Goal: Task Accomplishment & Management: Use online tool/utility

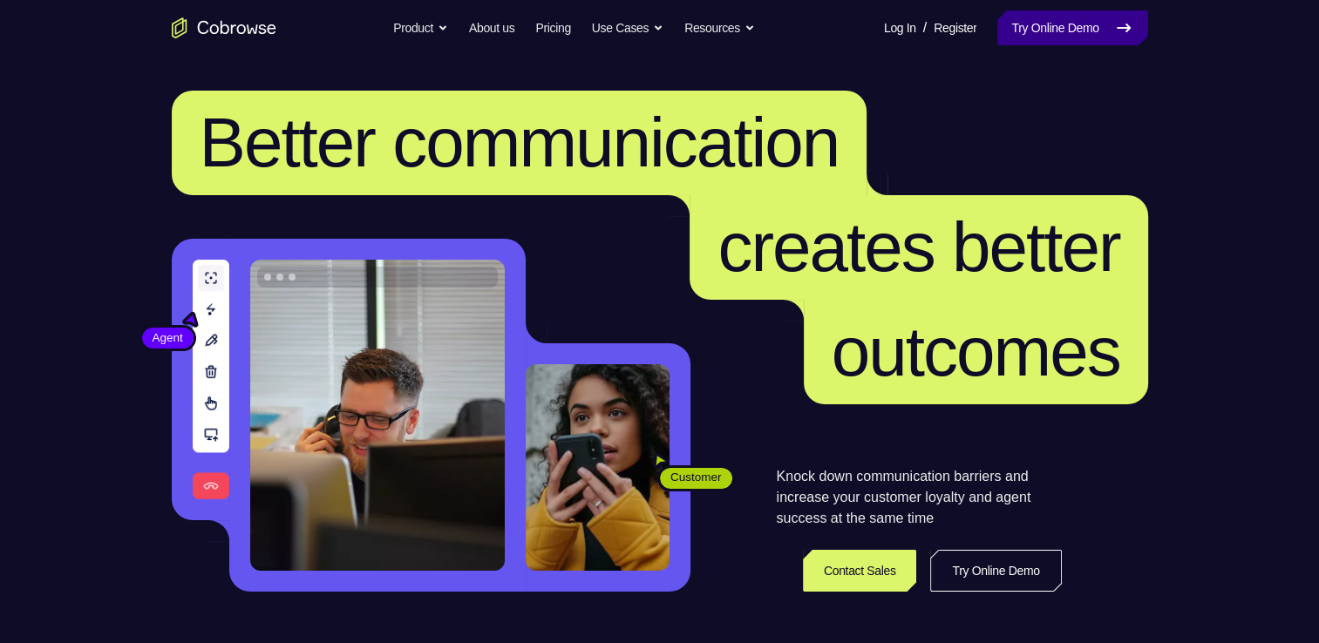
click at [1104, 33] on link "Try Online Demo" at bounding box center [1072, 27] width 150 height 35
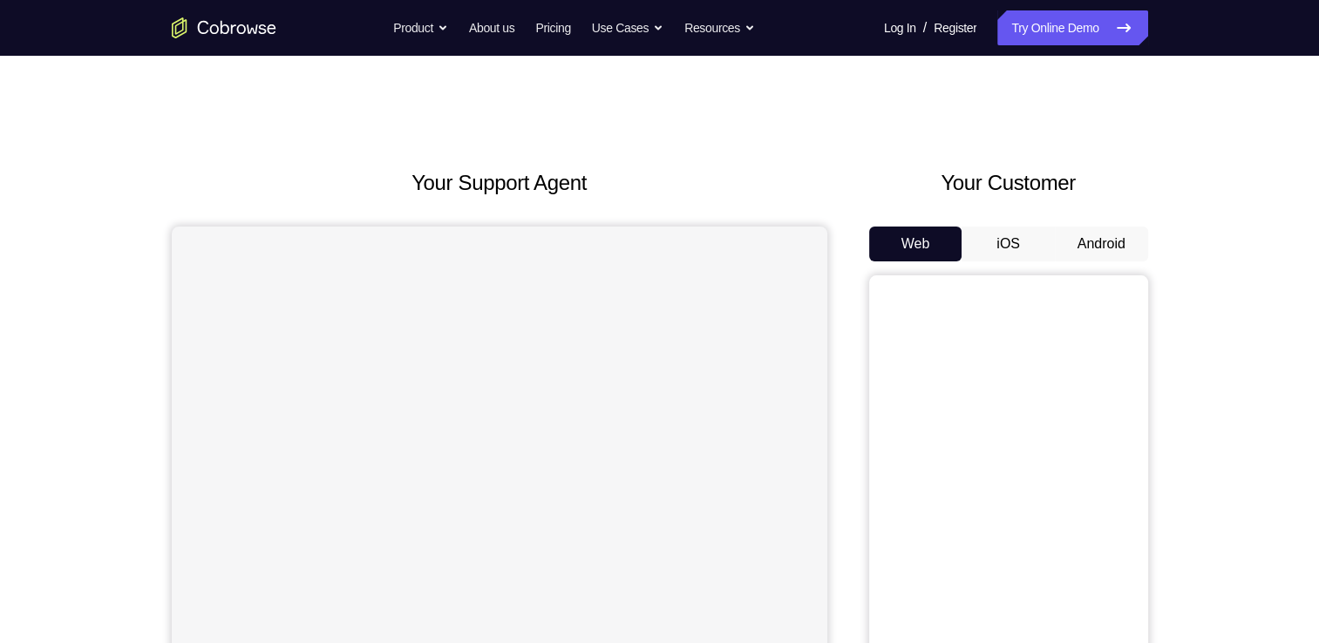
click at [1098, 227] on button "Android" at bounding box center [1101, 244] width 93 height 35
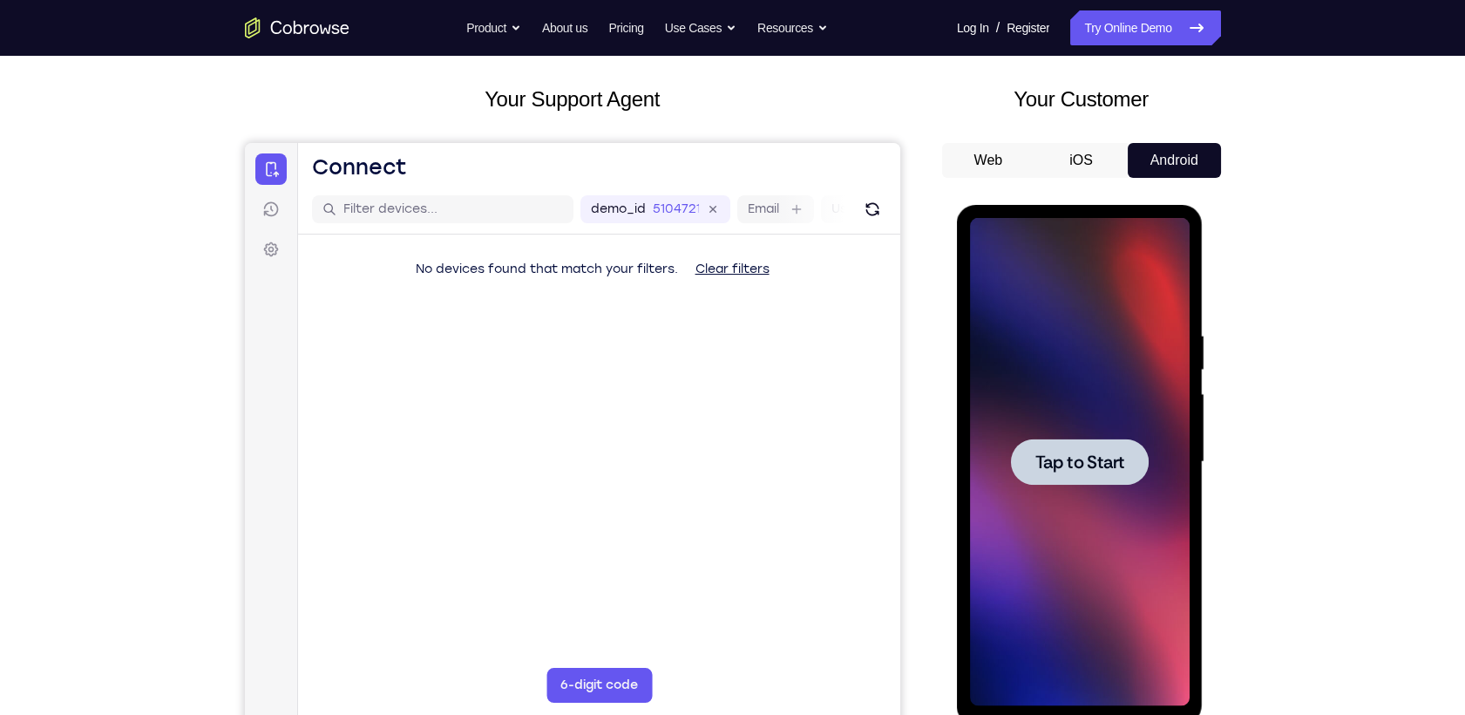
click at [1091, 433] on div at bounding box center [1080, 462] width 220 height 488
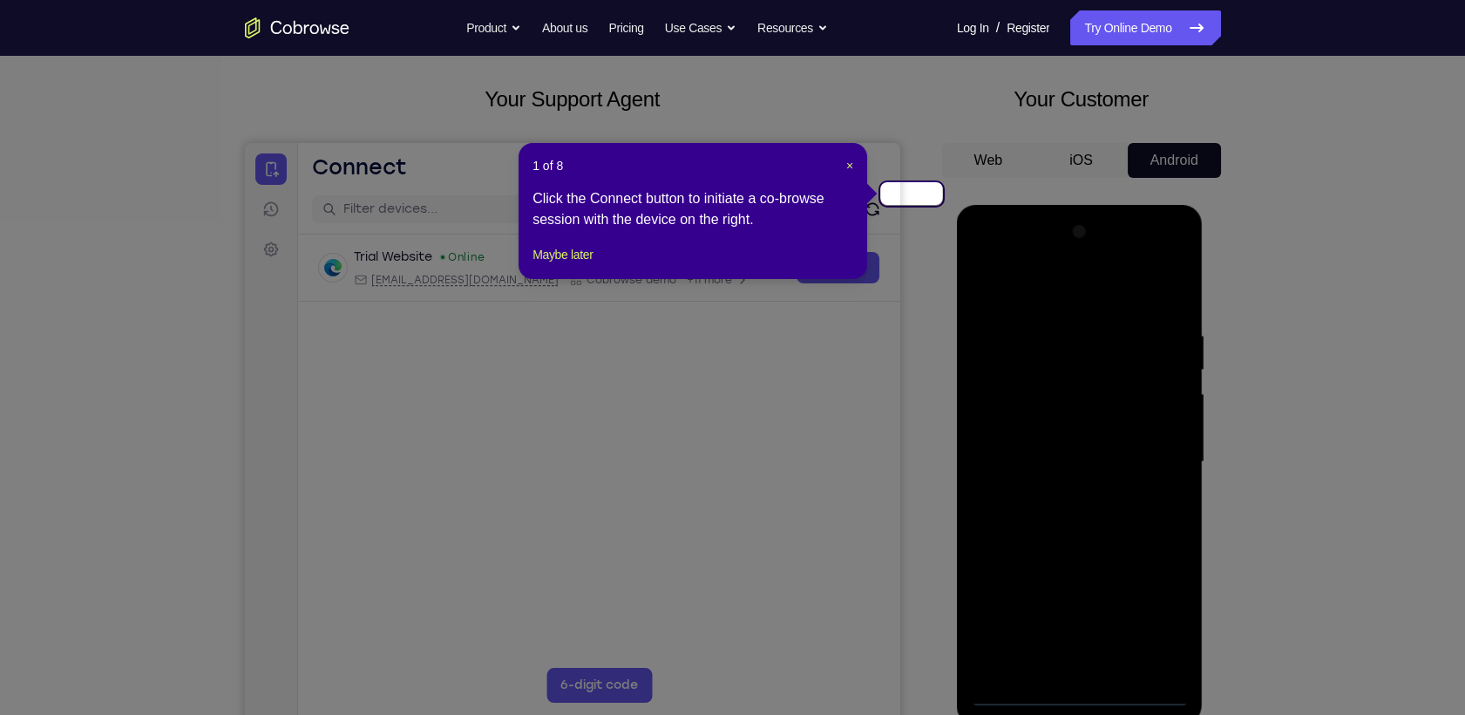
click at [846, 157] on header "1 of 8 ×" at bounding box center [693, 165] width 321 height 17
click at [852, 159] on span "×" at bounding box center [849, 166] width 7 height 14
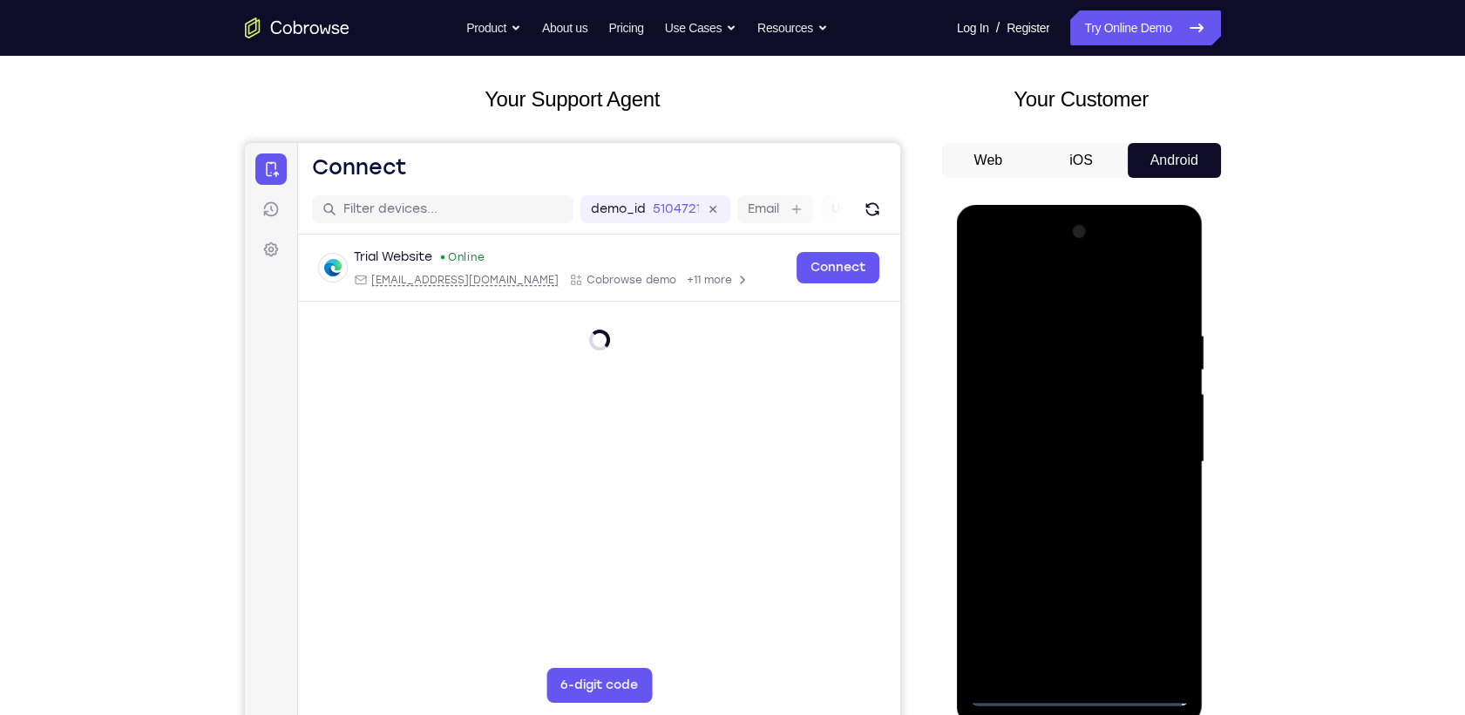
click at [1136, 393] on div at bounding box center [1080, 462] width 220 height 488
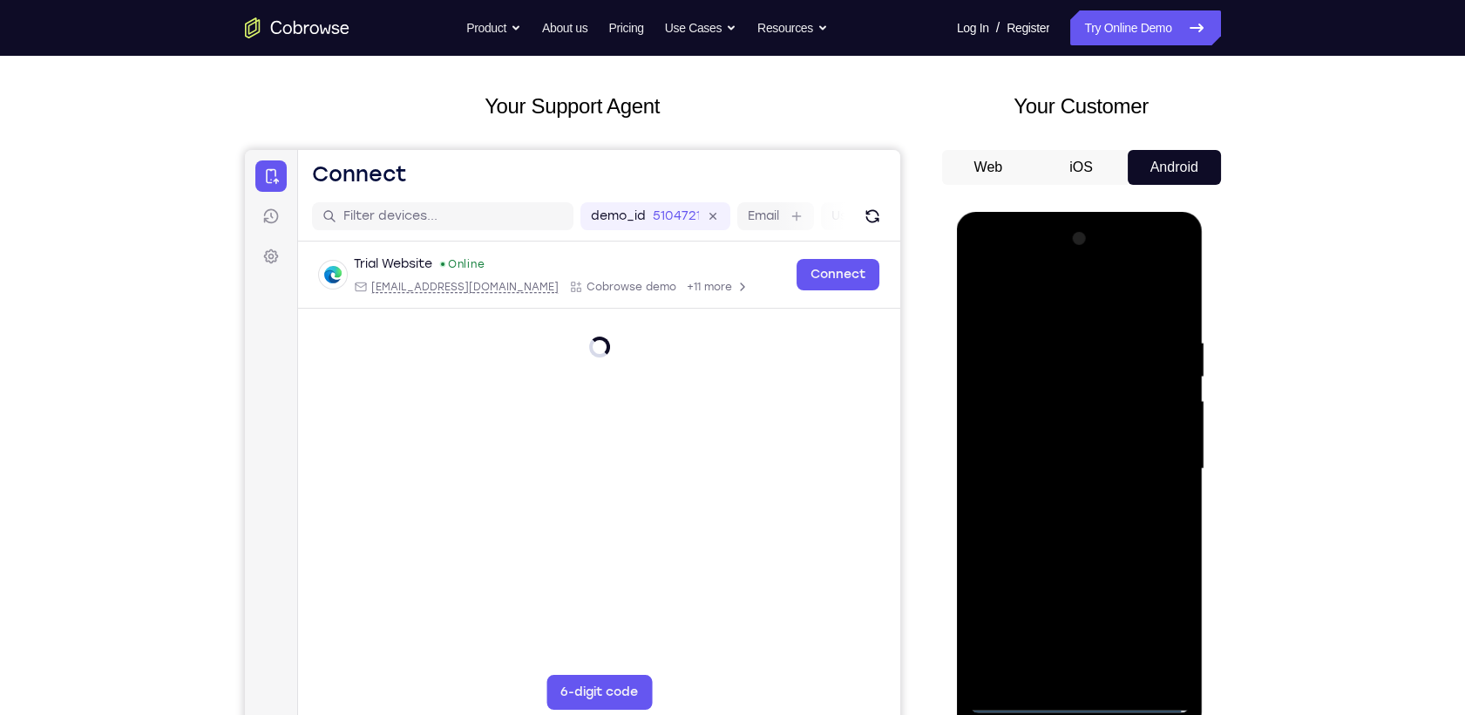
scroll to position [77, 0]
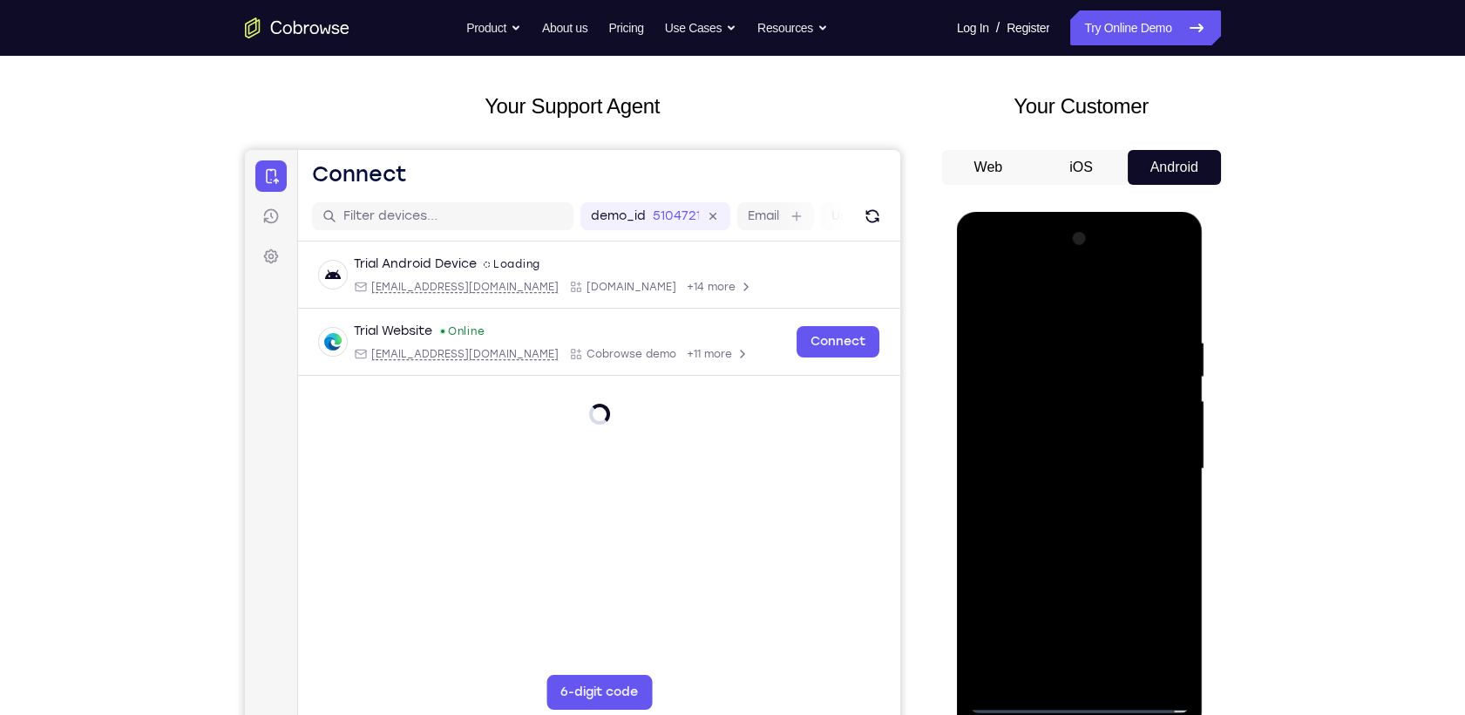
click at [1080, 642] on div at bounding box center [1080, 469] width 220 height 488
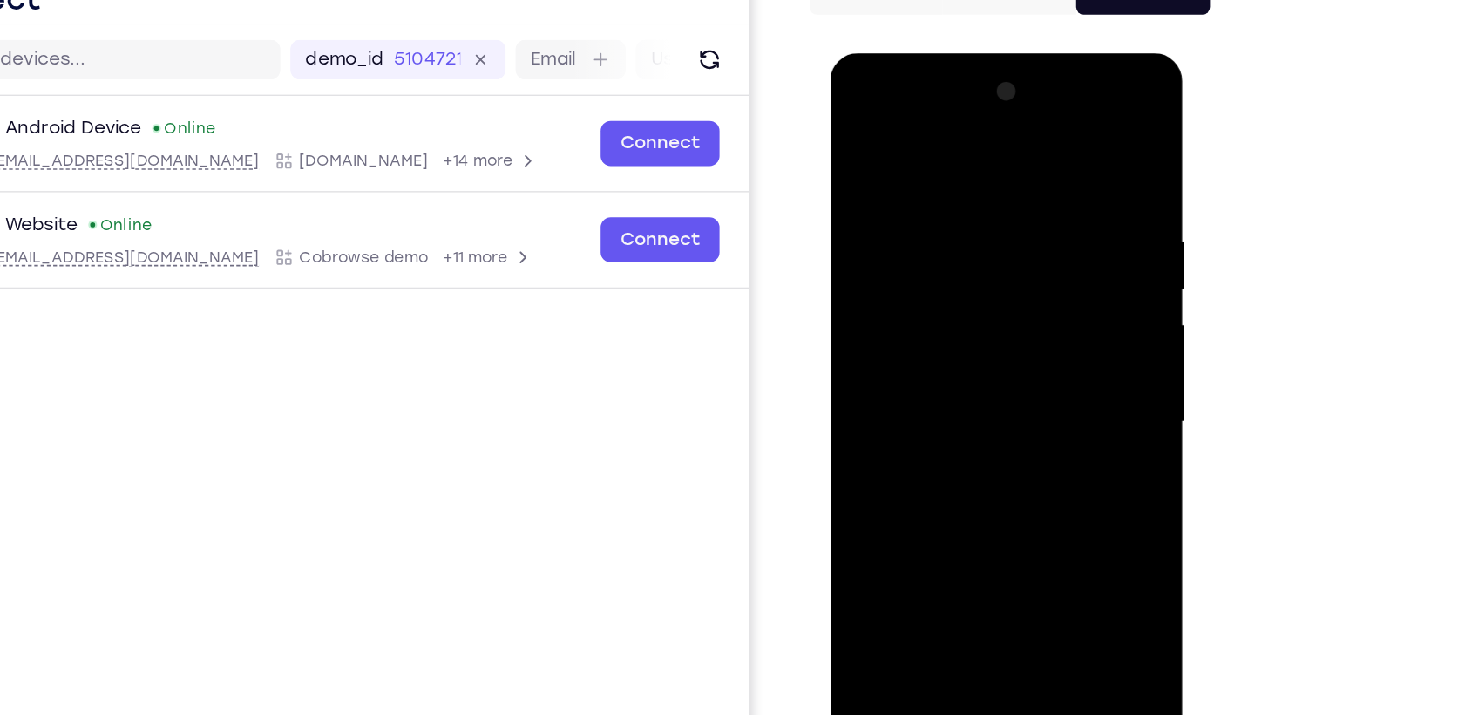
scroll to position [99, 0]
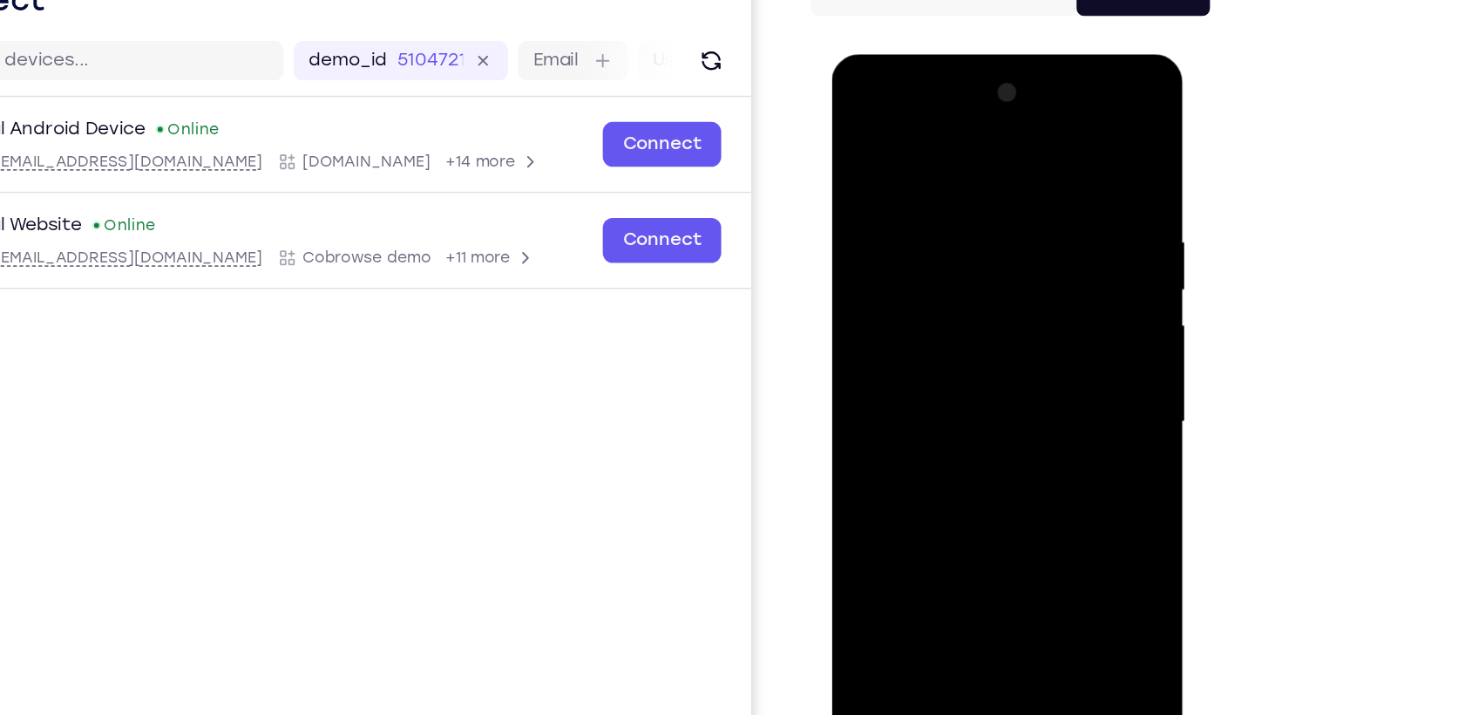
click at [952, 537] on div at bounding box center [956, 311] width 220 height 488
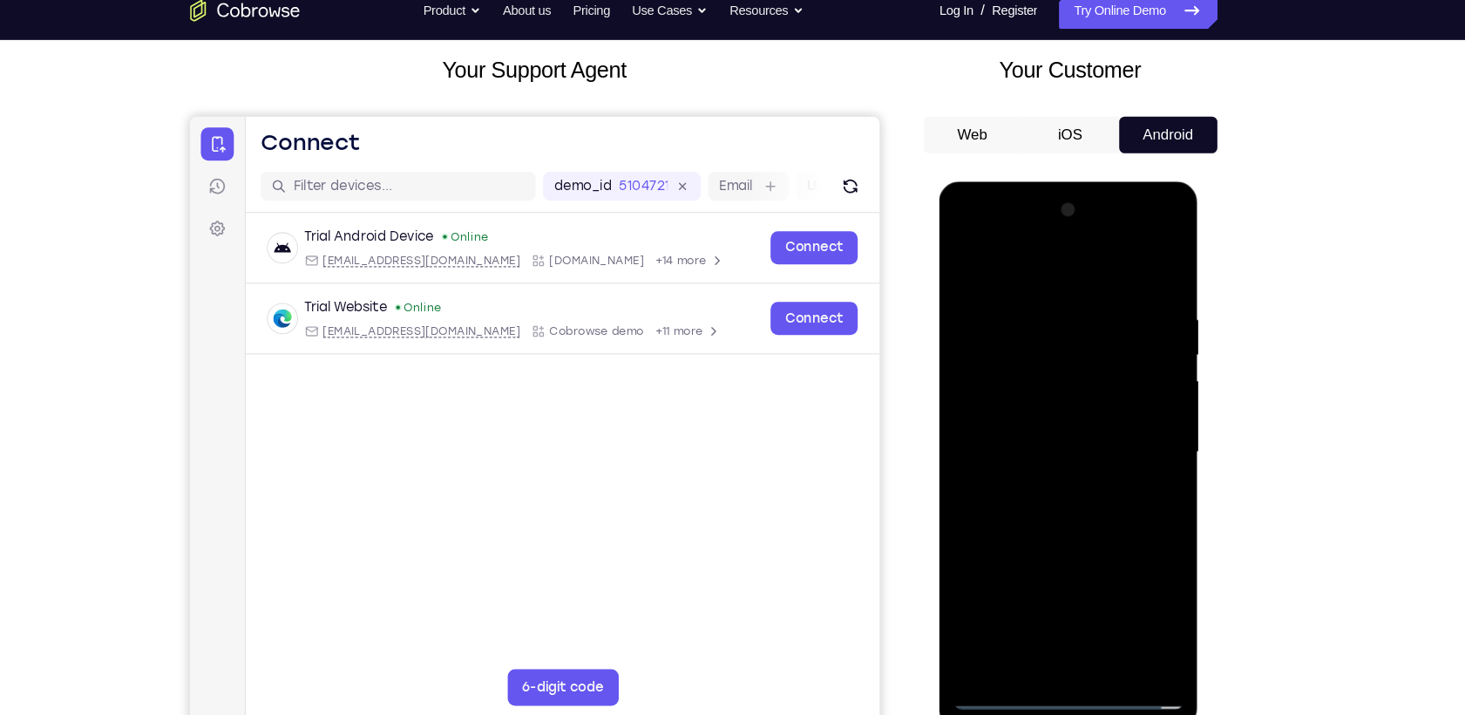
scroll to position [98, 0]
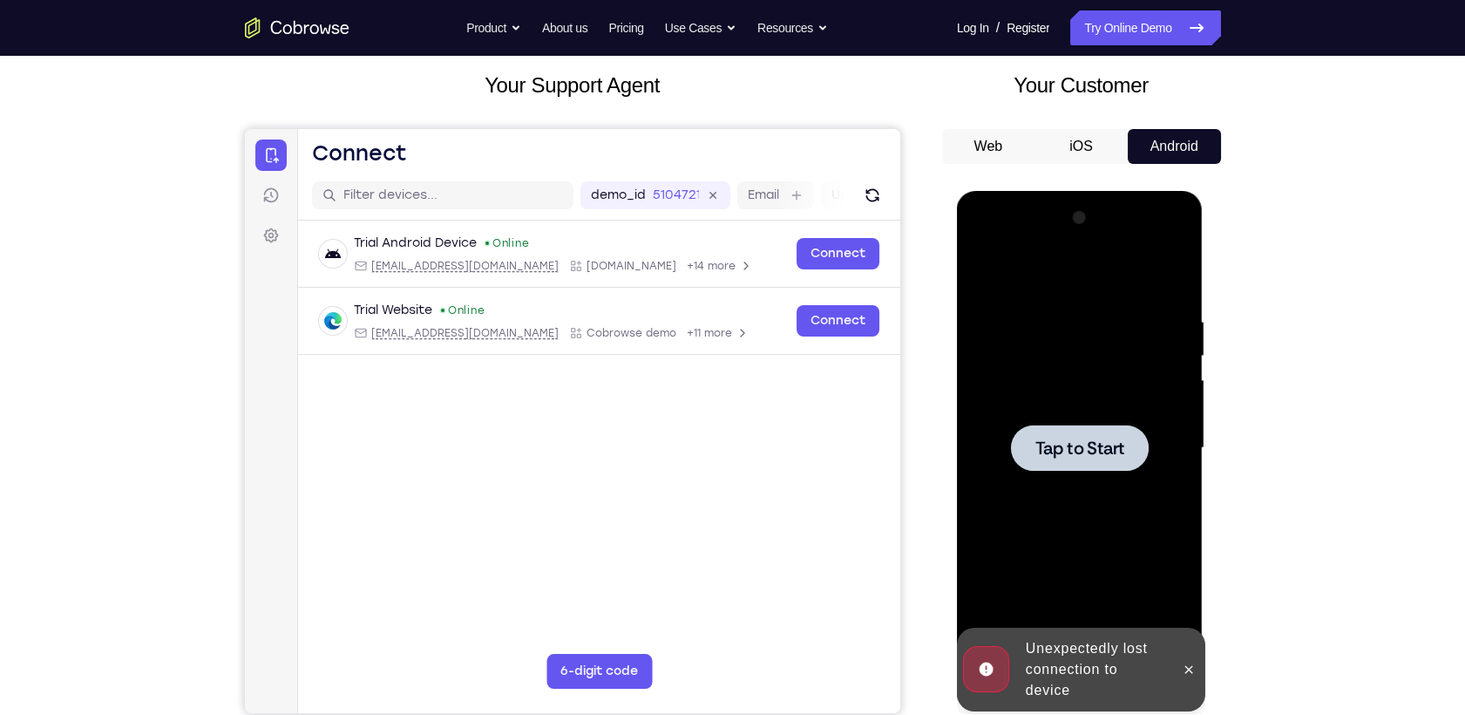
click at [1075, 426] on div at bounding box center [1080, 448] width 138 height 46
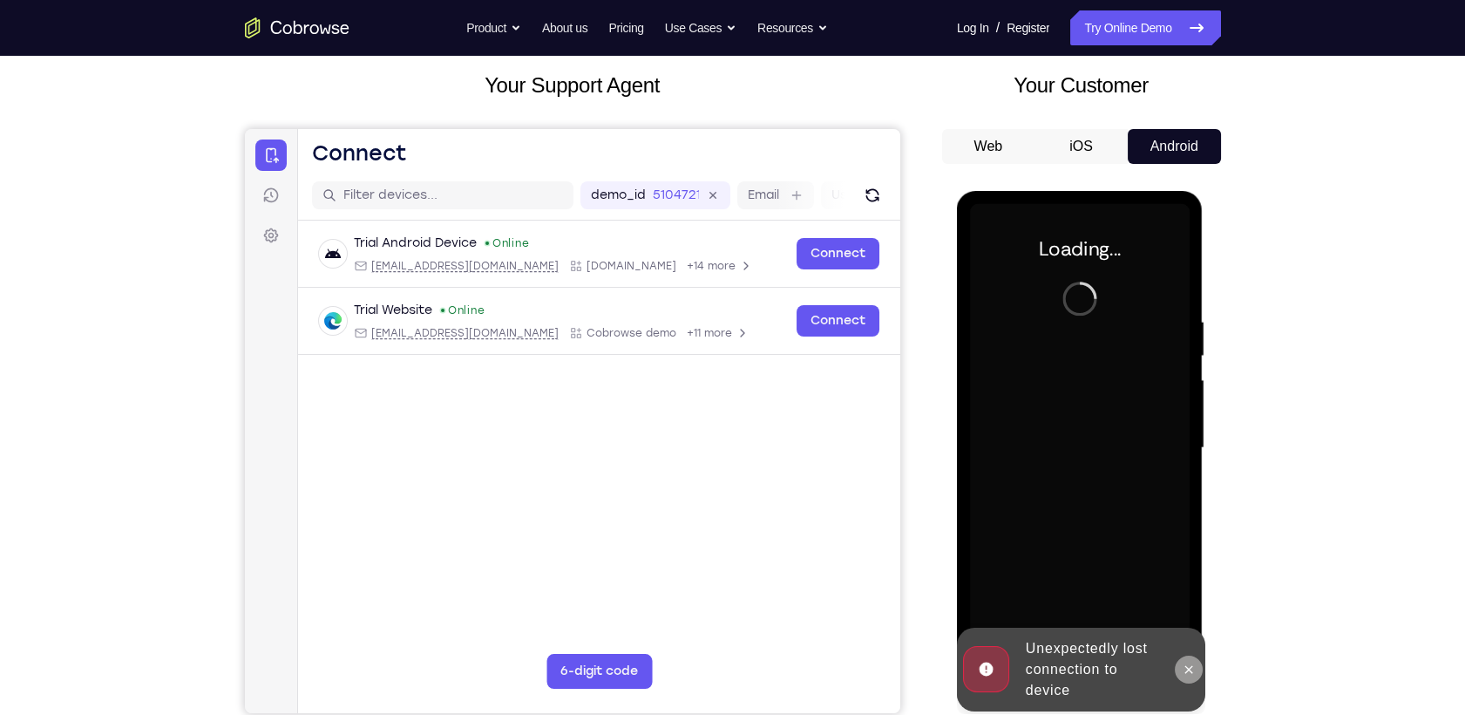
click at [1186, 642] on button at bounding box center [1189, 670] width 28 height 28
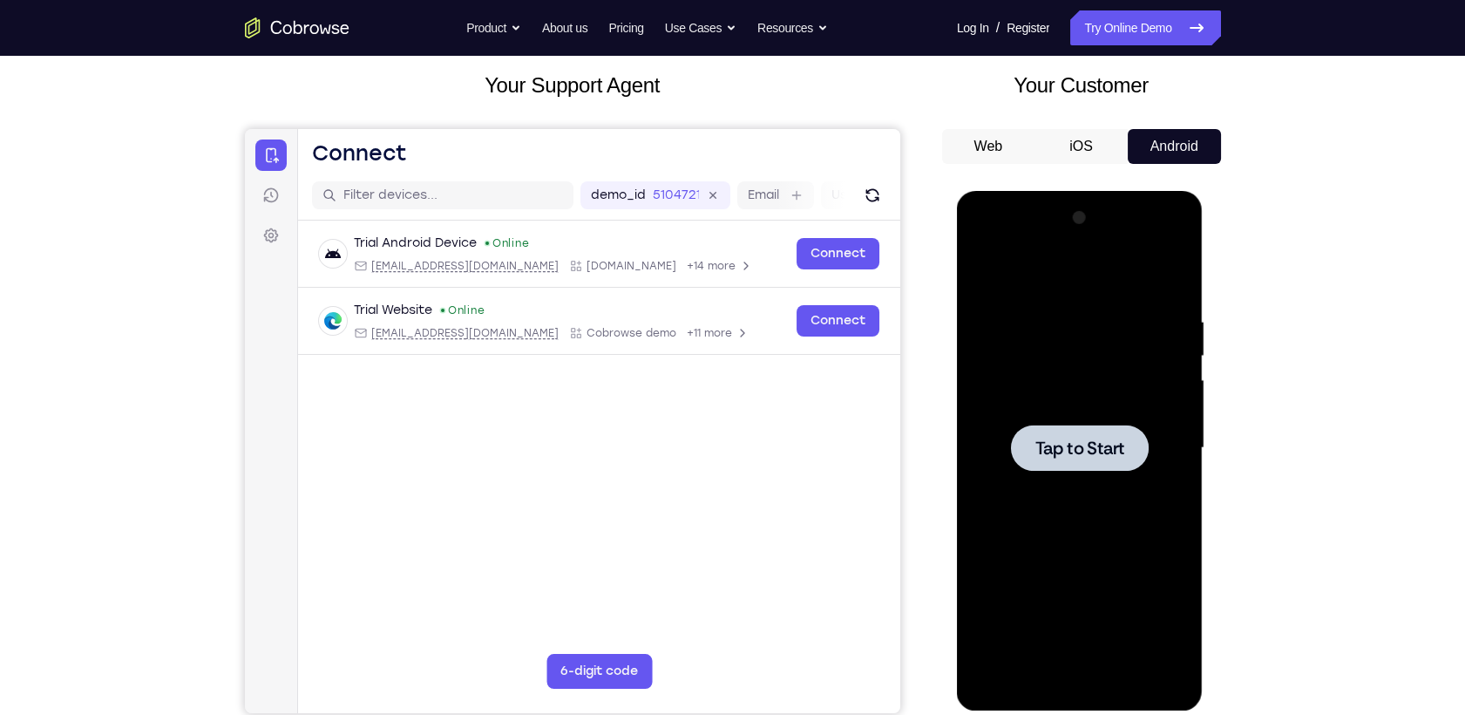
click at [1108, 419] on div at bounding box center [1080, 448] width 220 height 488
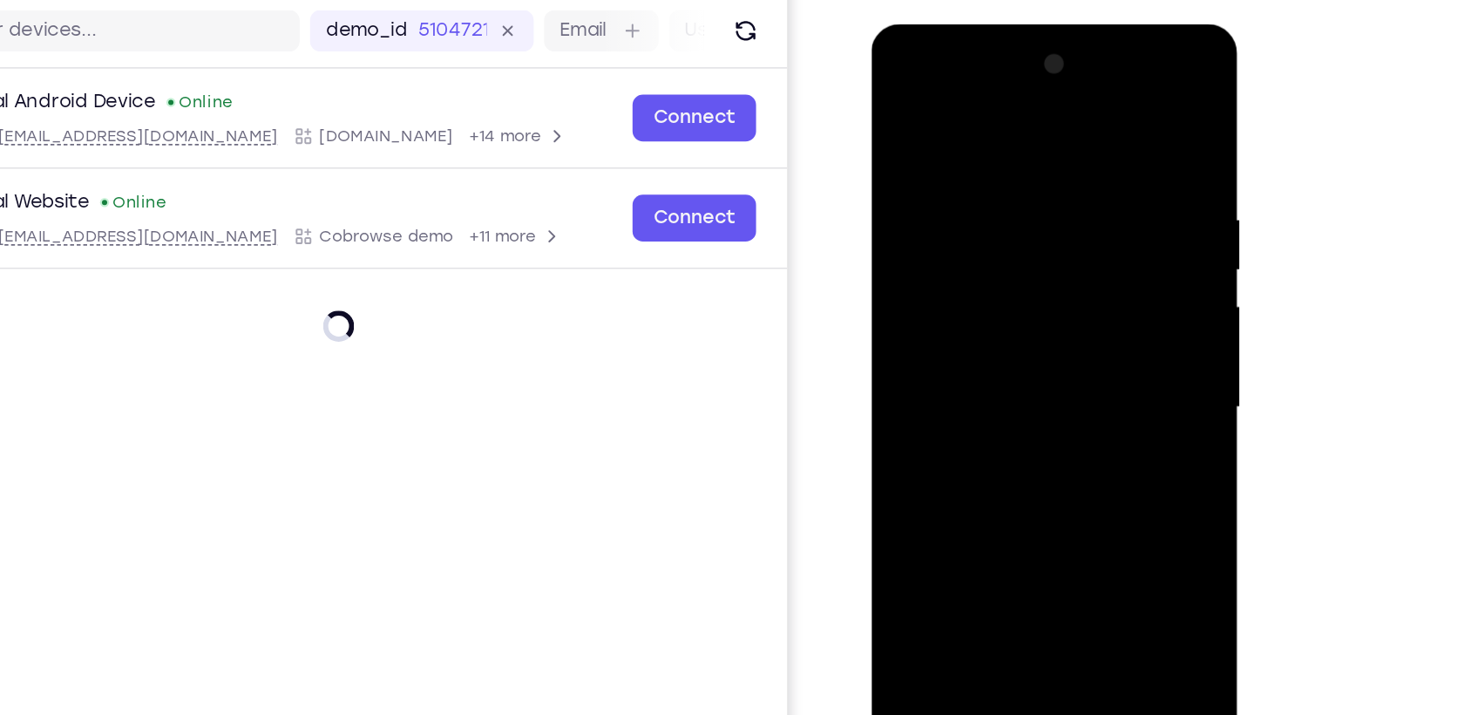
click at [989, 506] on div at bounding box center [995, 281] width 220 height 488
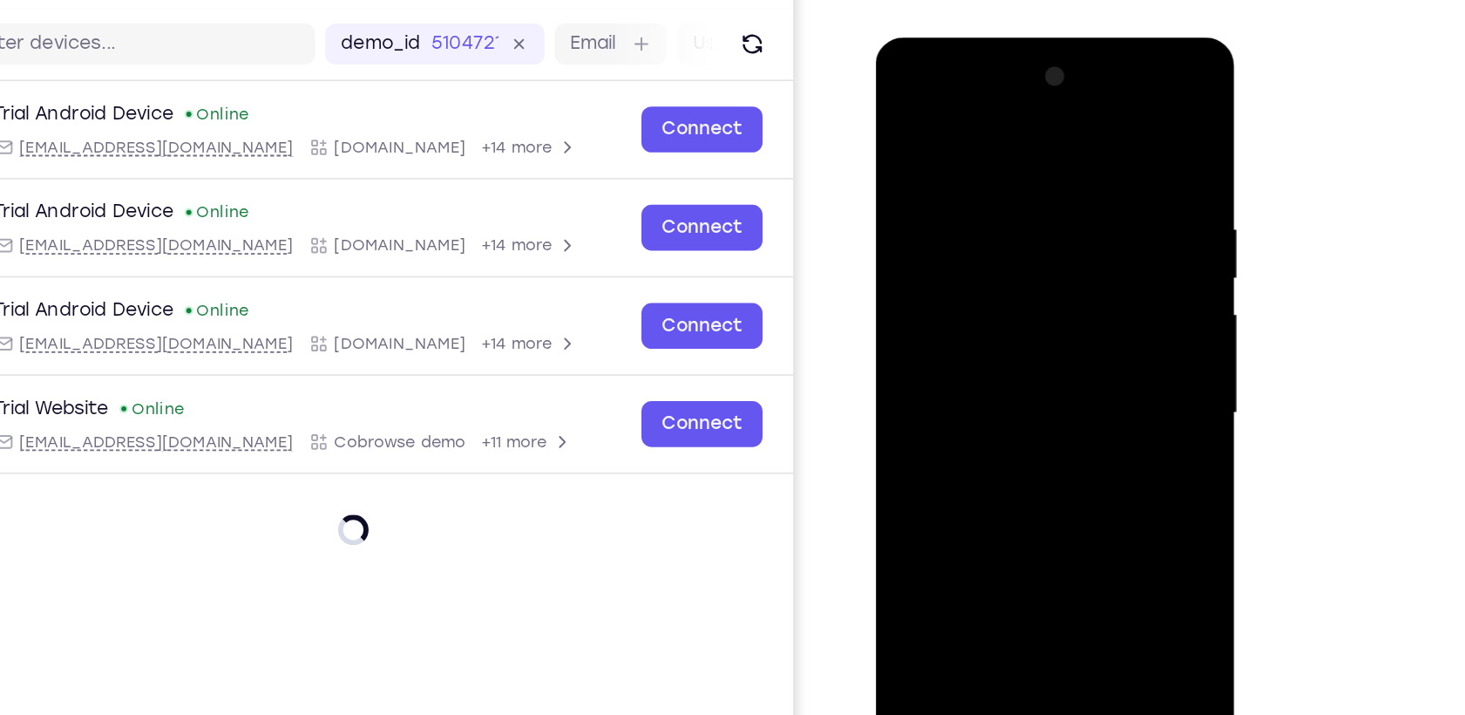
click at [997, 535] on div at bounding box center [999, 295] width 220 height 488
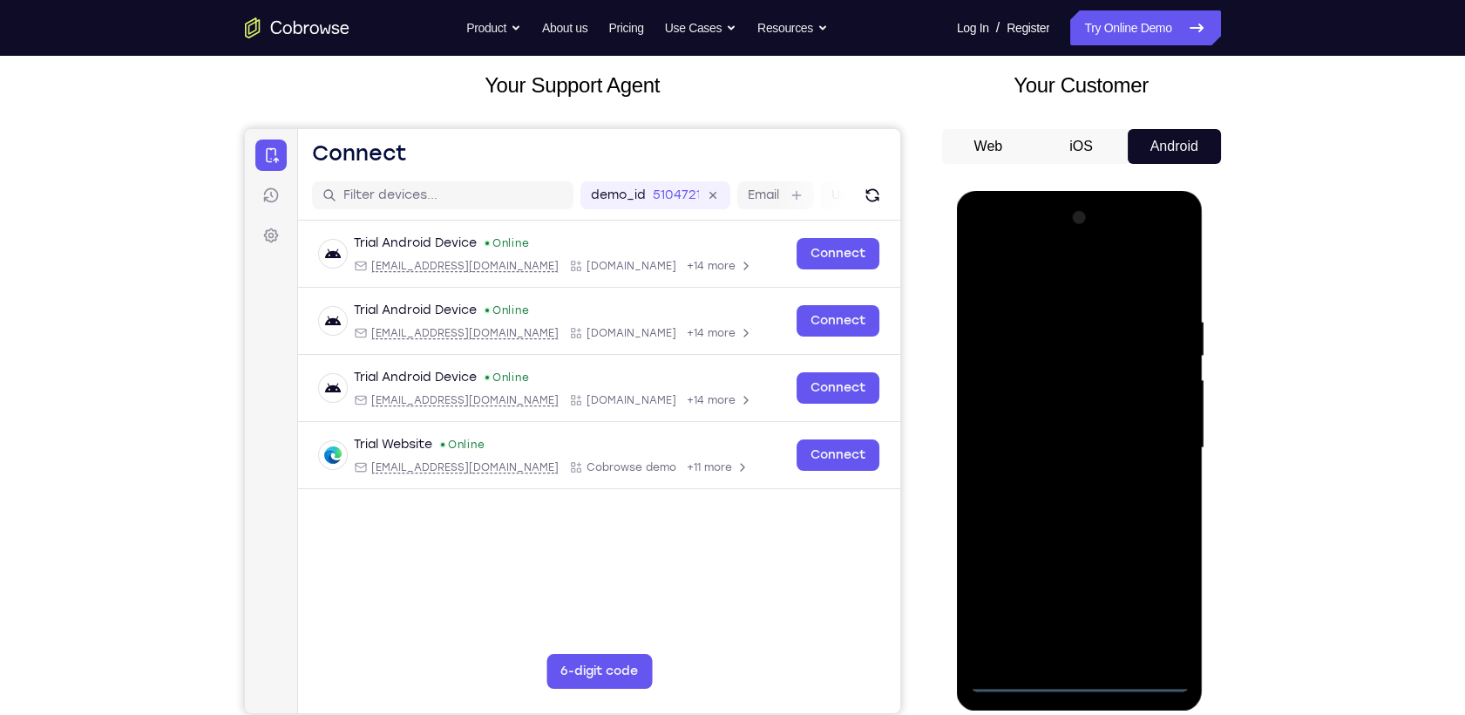
click at [1164, 622] on div at bounding box center [1080, 448] width 220 height 488
click at [1023, 274] on div at bounding box center [1080, 448] width 220 height 488
click at [1159, 447] on div at bounding box center [1080, 448] width 220 height 488
click at [1060, 473] on div at bounding box center [1080, 448] width 220 height 488
click at [1084, 421] on div at bounding box center [1080, 448] width 220 height 488
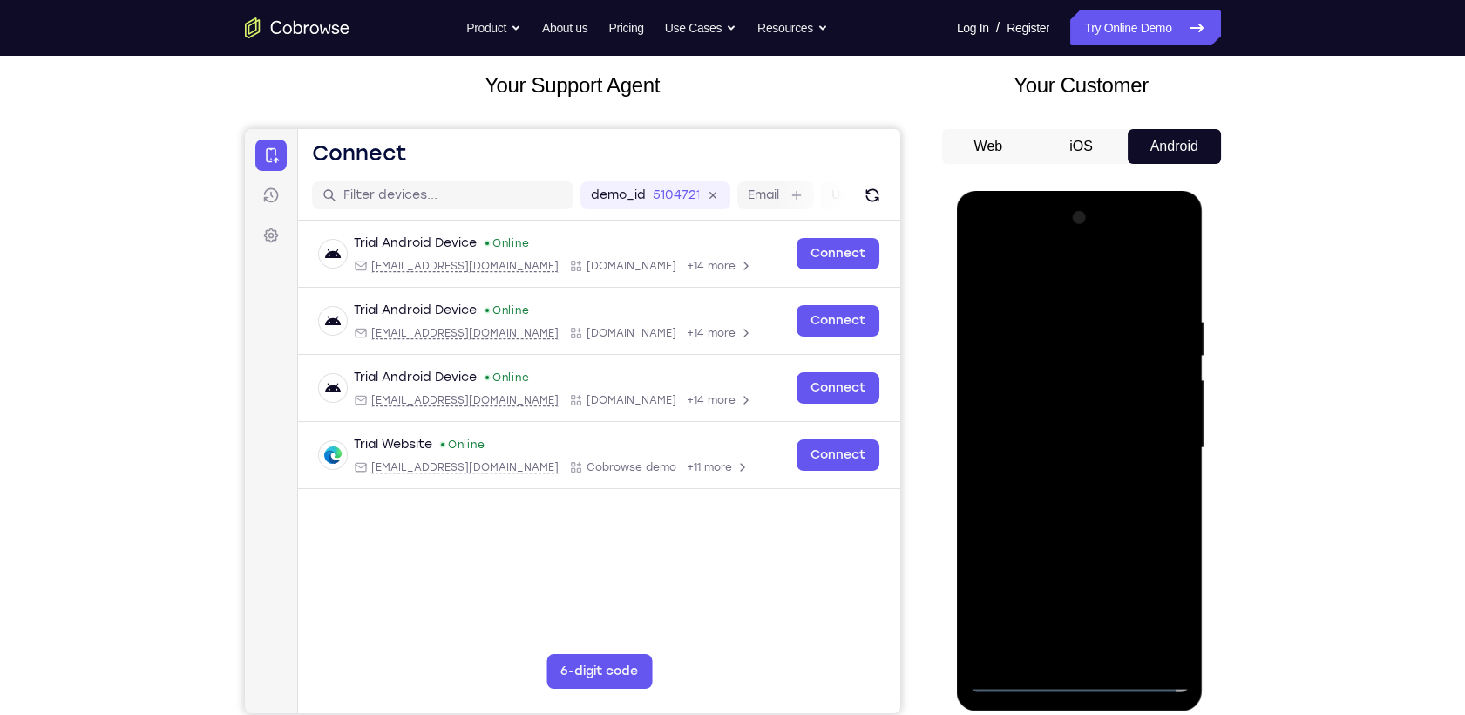
click at [1062, 417] on div at bounding box center [1080, 448] width 220 height 488
click at [1048, 445] on div at bounding box center [1080, 448] width 220 height 488
click at [1045, 499] on div at bounding box center [1080, 448] width 220 height 488
click at [1047, 510] on div at bounding box center [1080, 448] width 220 height 488
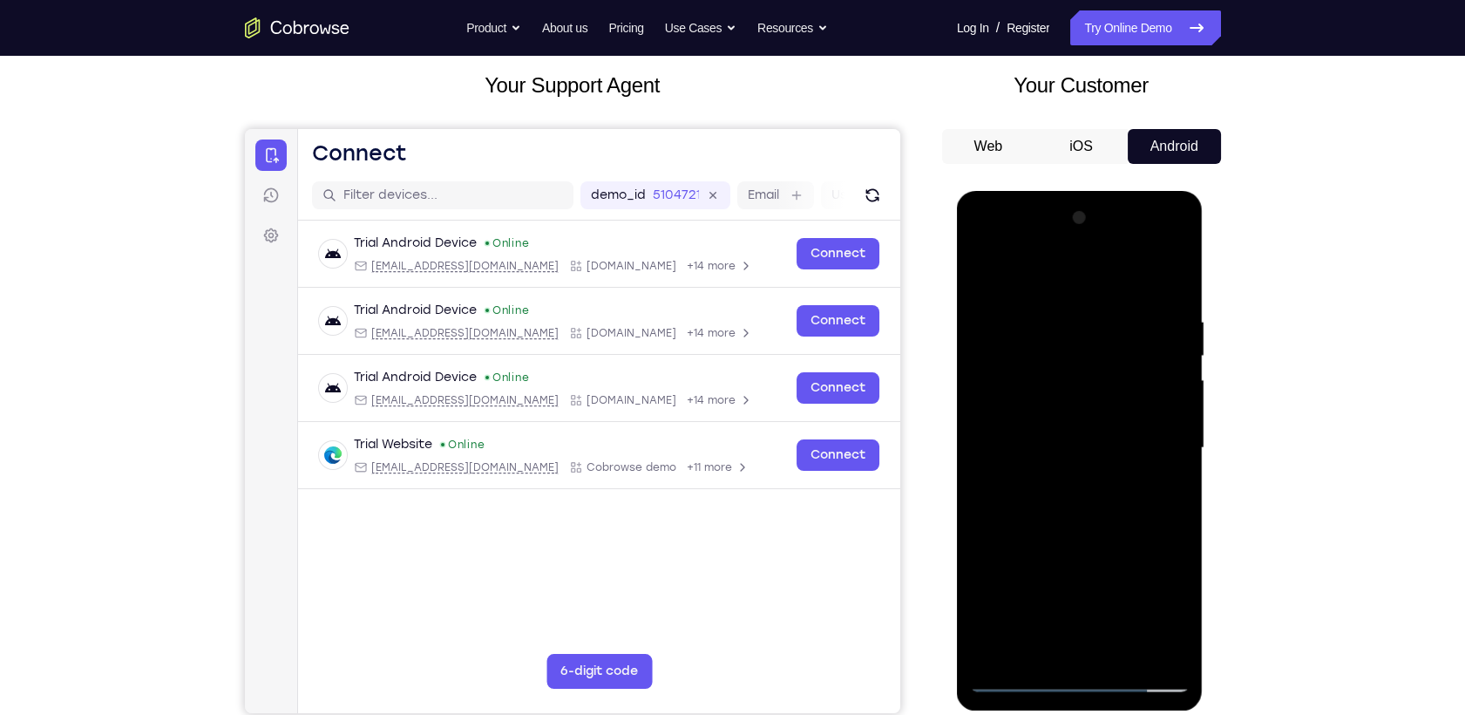
click at [1131, 642] on div at bounding box center [1080, 448] width 220 height 488
click at [1106, 549] on div at bounding box center [1080, 448] width 220 height 488
click at [1091, 540] on div at bounding box center [1080, 448] width 220 height 488
click at [1080, 540] on div at bounding box center [1080, 448] width 220 height 488
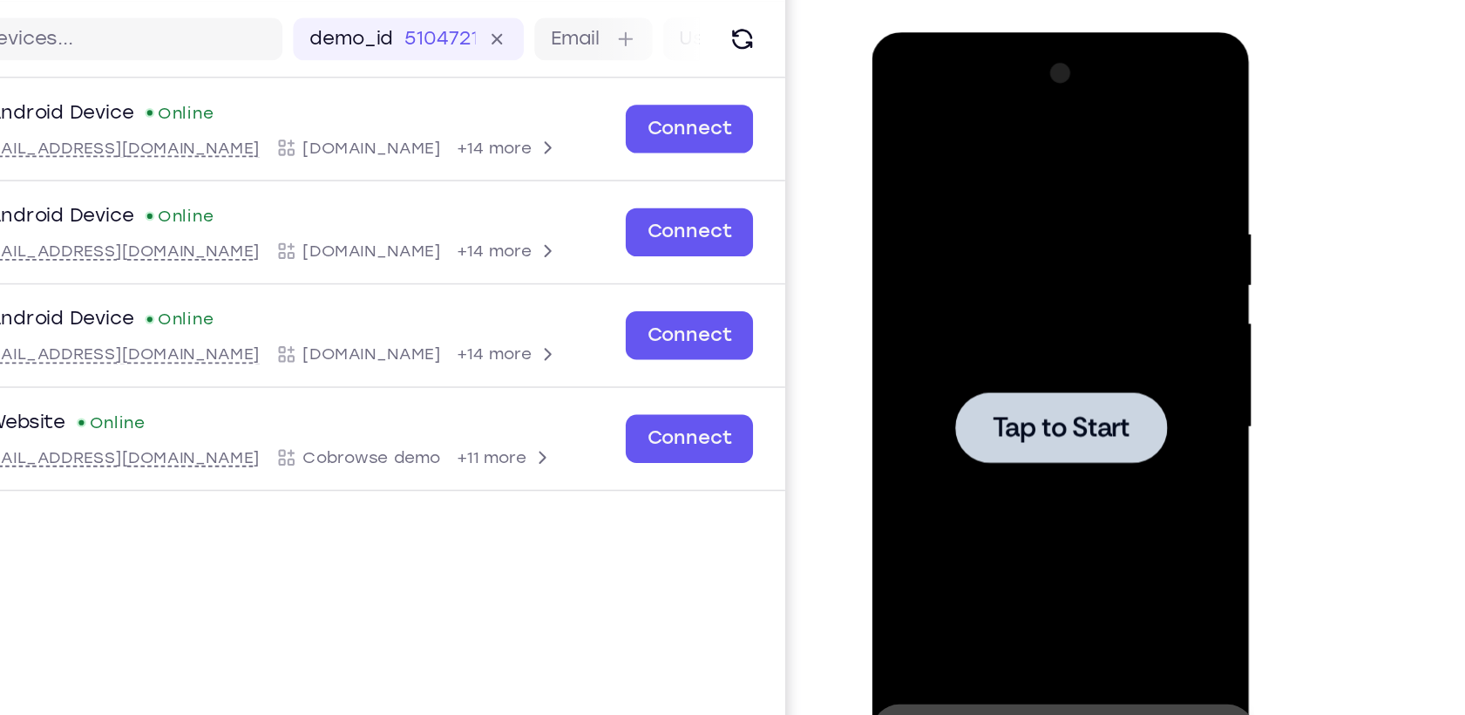
click at [1030, 322] on div at bounding box center [996, 289] width 220 height 488
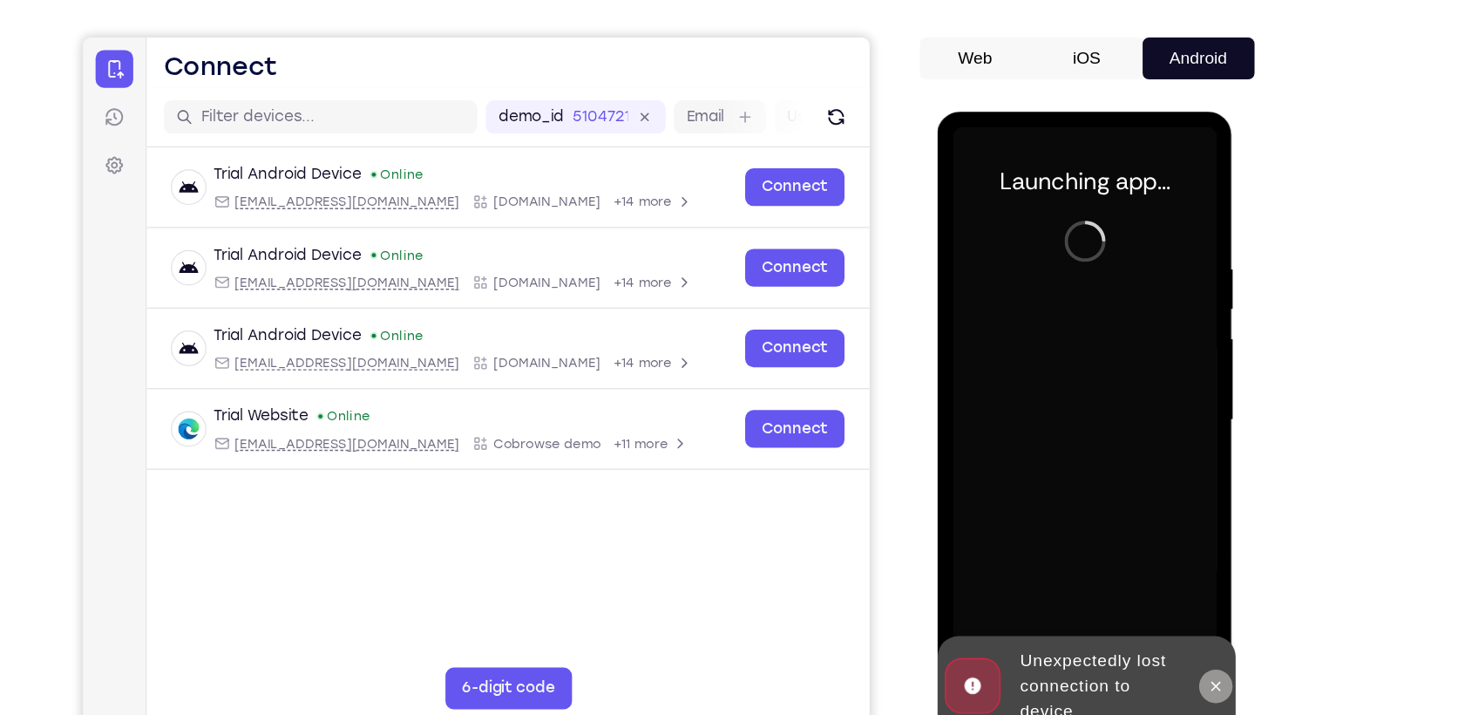
click at [1173, 597] on icon at bounding box center [1169, 590] width 14 height 14
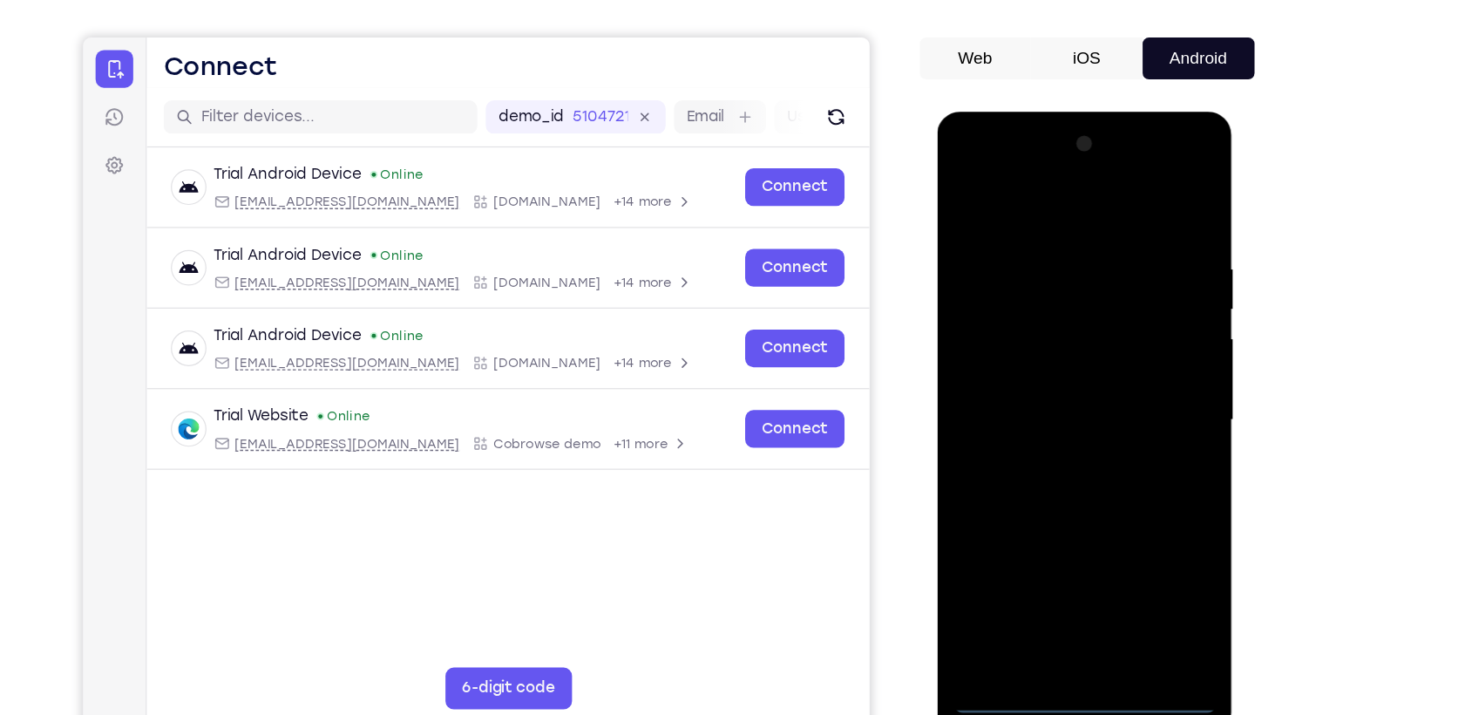
click at [1060, 613] on div at bounding box center [1060, 372] width 247 height 520
click at [1062, 603] on div at bounding box center [1060, 369] width 220 height 488
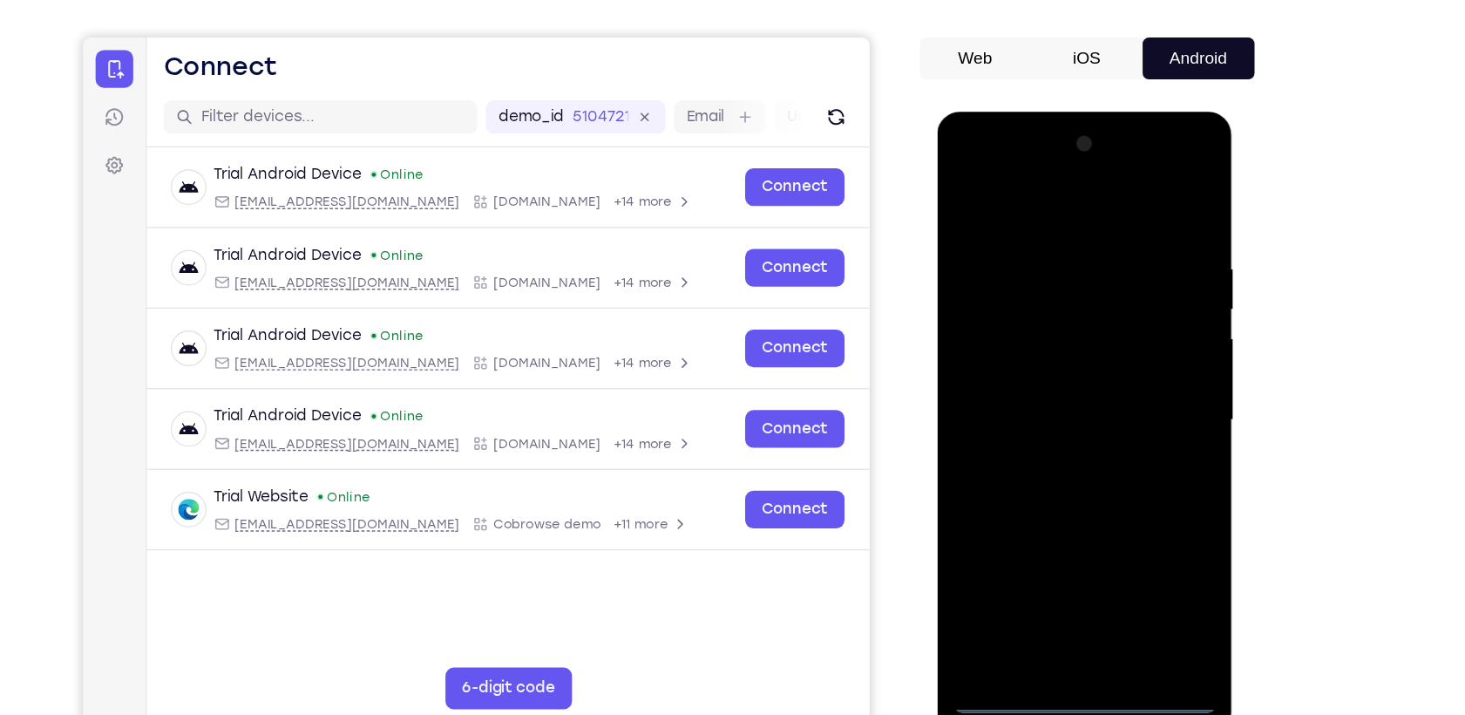
click at [1136, 530] on div at bounding box center [1060, 369] width 220 height 488
click at [1050, 207] on div at bounding box center [1060, 369] width 220 height 488
click at [1119, 373] on div at bounding box center [1060, 369] width 220 height 488
click at [1037, 401] on div at bounding box center [1060, 369] width 220 height 488
click at [1064, 357] on div at bounding box center [1060, 369] width 220 height 488
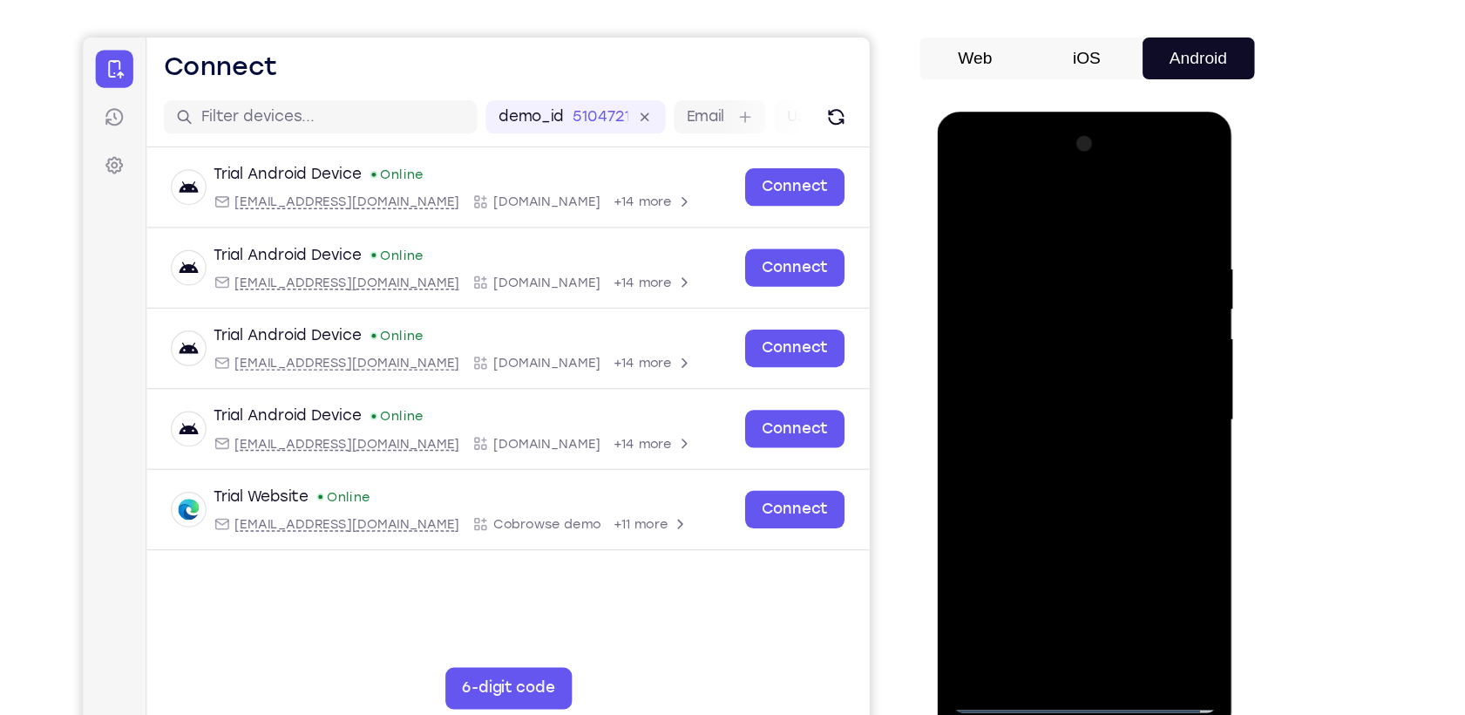
click at [1035, 342] on div at bounding box center [1060, 369] width 220 height 488
click at [1014, 364] on div at bounding box center [1060, 369] width 220 height 488
click at [1027, 428] on div at bounding box center [1060, 369] width 220 height 488
click at [1059, 414] on div at bounding box center [1060, 369] width 220 height 488
click at [1149, 401] on div at bounding box center [1060, 369] width 220 height 488
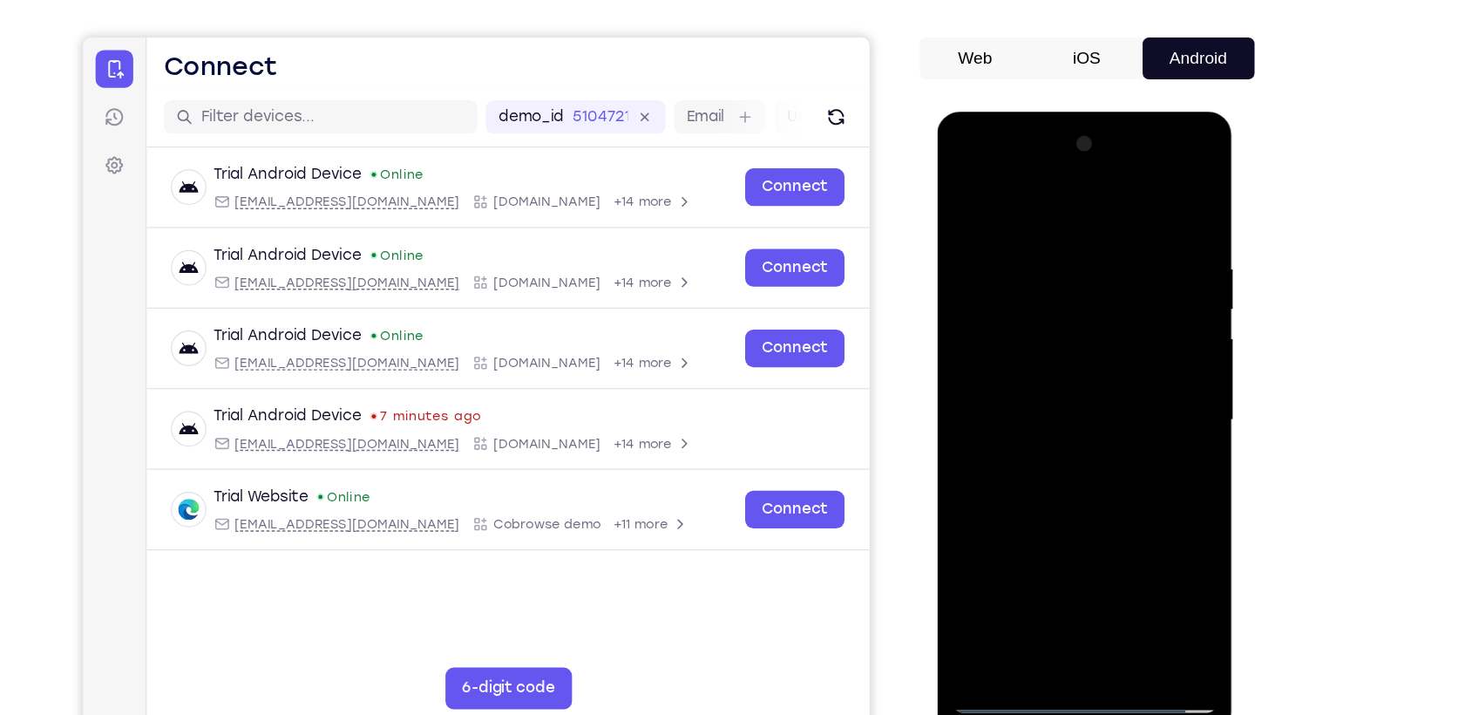
click at [1050, 434] on div at bounding box center [1060, 369] width 220 height 488
click at [1102, 570] on div at bounding box center [1060, 369] width 220 height 488
click at [1079, 467] on div at bounding box center [1060, 369] width 220 height 488
click at [1020, 365] on div at bounding box center [1060, 369] width 220 height 488
click at [964, 204] on div at bounding box center [1060, 369] width 220 height 488
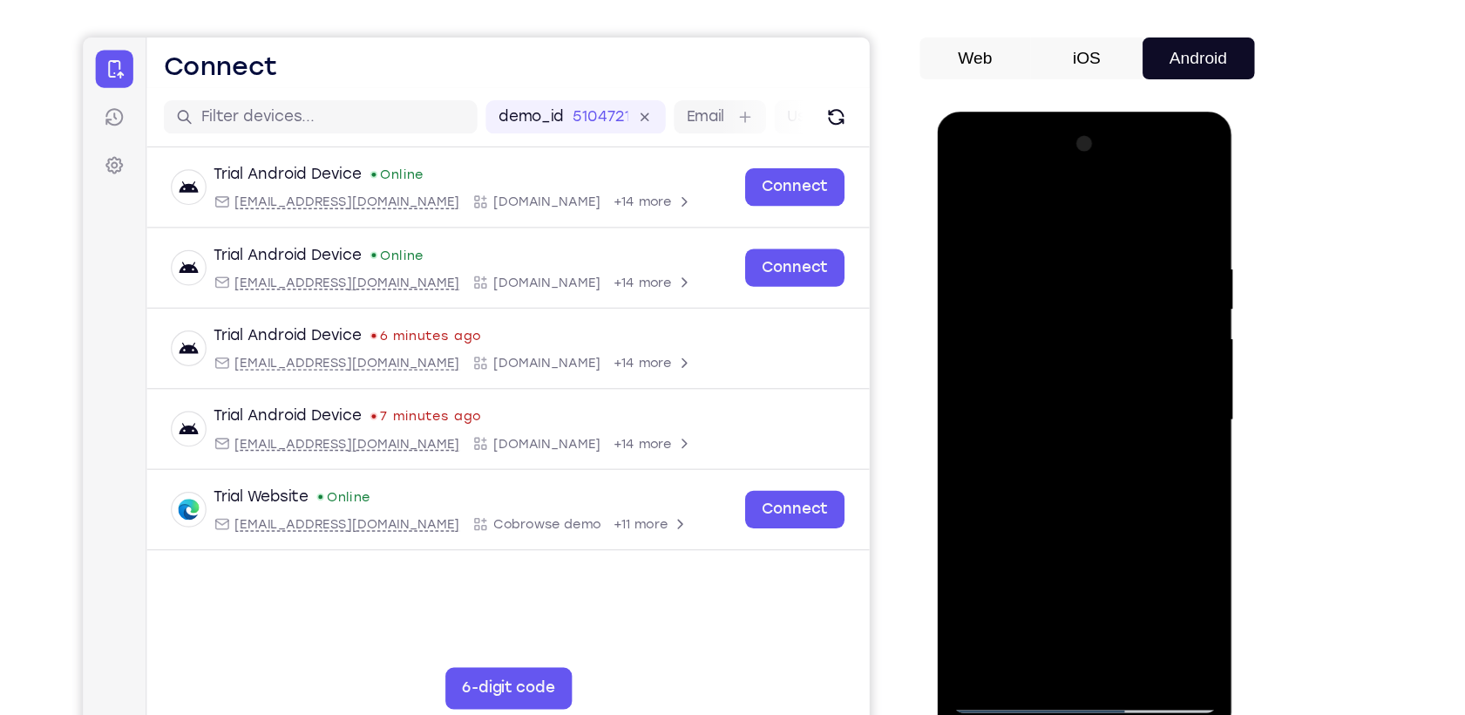
click at [964, 204] on div at bounding box center [1060, 369] width 220 height 488
click at [1044, 232] on div at bounding box center [1060, 369] width 220 height 488
click at [1148, 202] on div at bounding box center [1060, 369] width 220 height 488
click at [1079, 248] on div at bounding box center [1060, 369] width 220 height 488
click at [1139, 251] on div at bounding box center [1060, 369] width 220 height 488
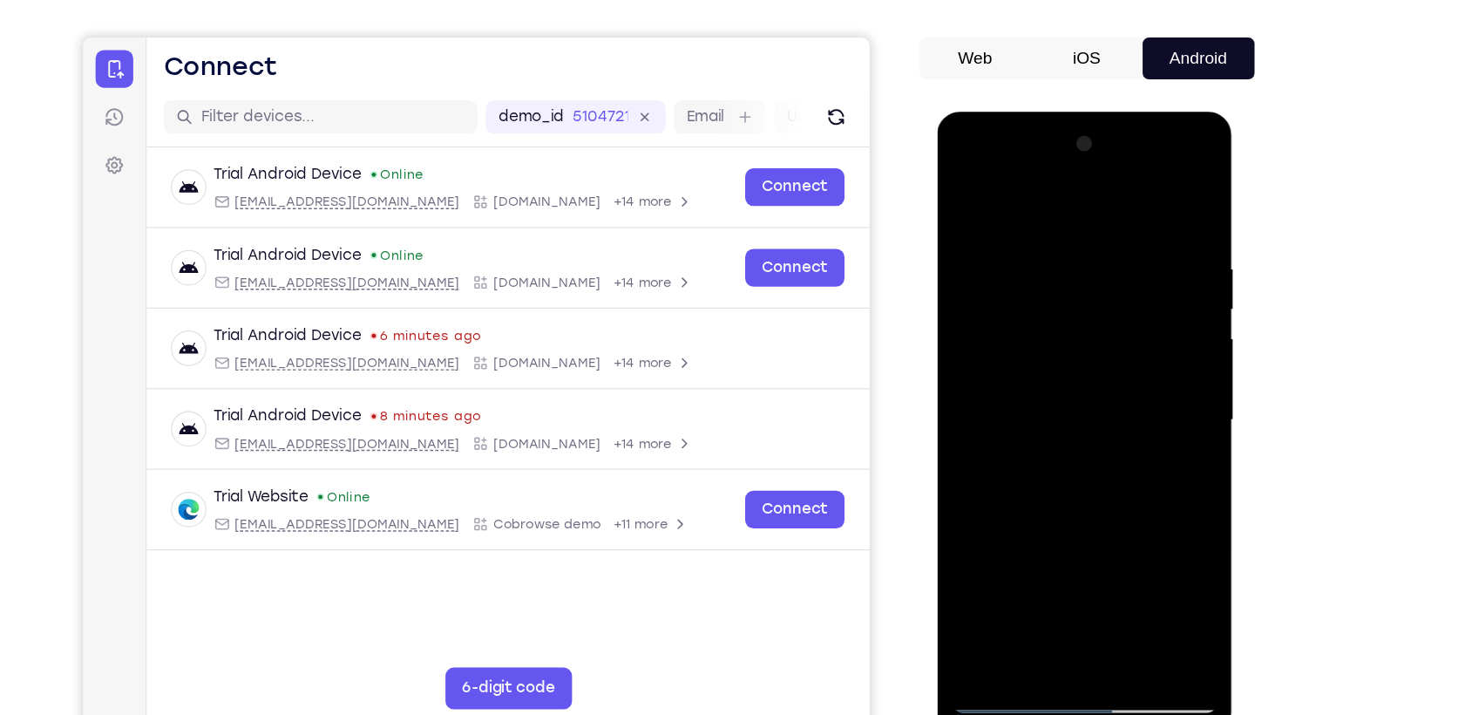
click at [1149, 266] on div at bounding box center [1060, 369] width 220 height 488
click at [965, 290] on div at bounding box center [1060, 369] width 220 height 488
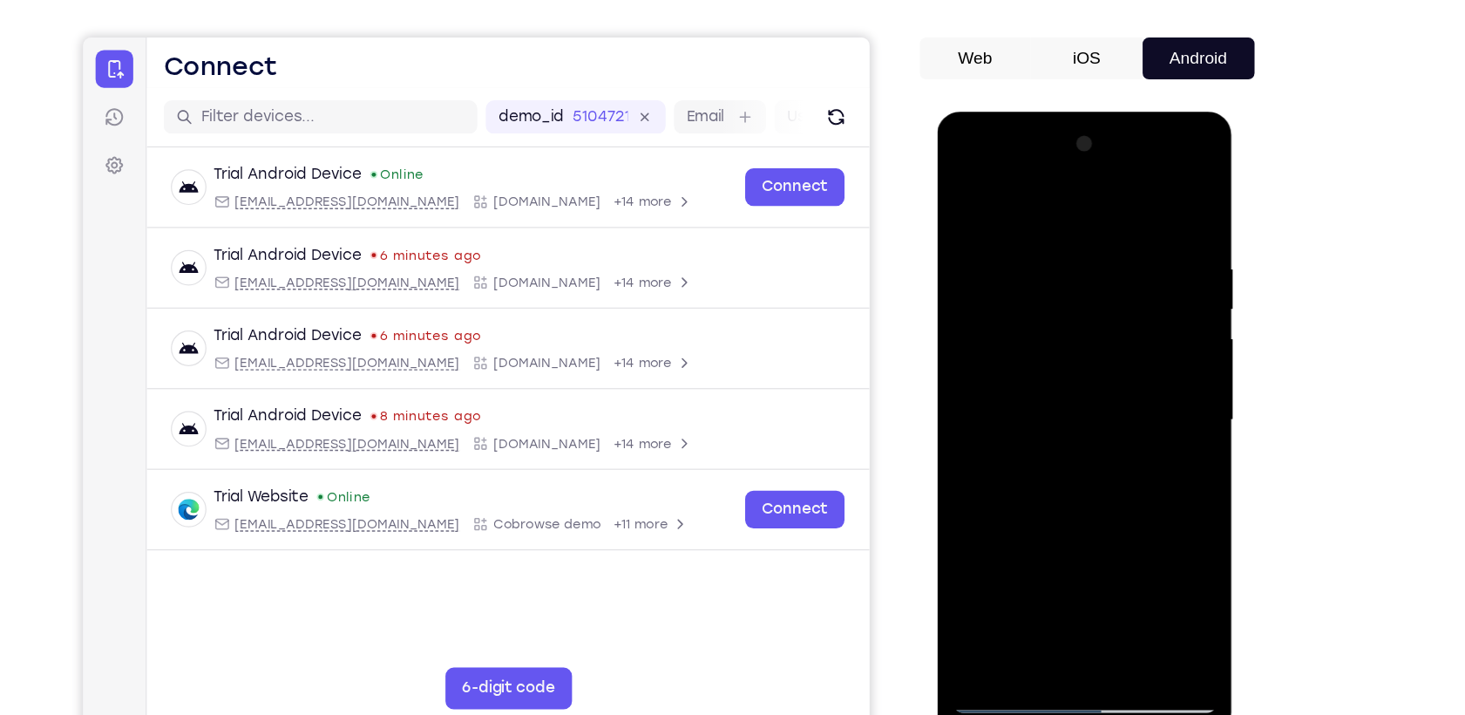
click at [1146, 201] on div at bounding box center [1060, 369] width 220 height 488
drag, startPoint x: 1062, startPoint y: 207, endPoint x: 1083, endPoint y: 496, distance: 290.2
click at [1083, 496] on div at bounding box center [1060, 369] width 220 height 488
click at [1152, 454] on div at bounding box center [1060, 369] width 220 height 488
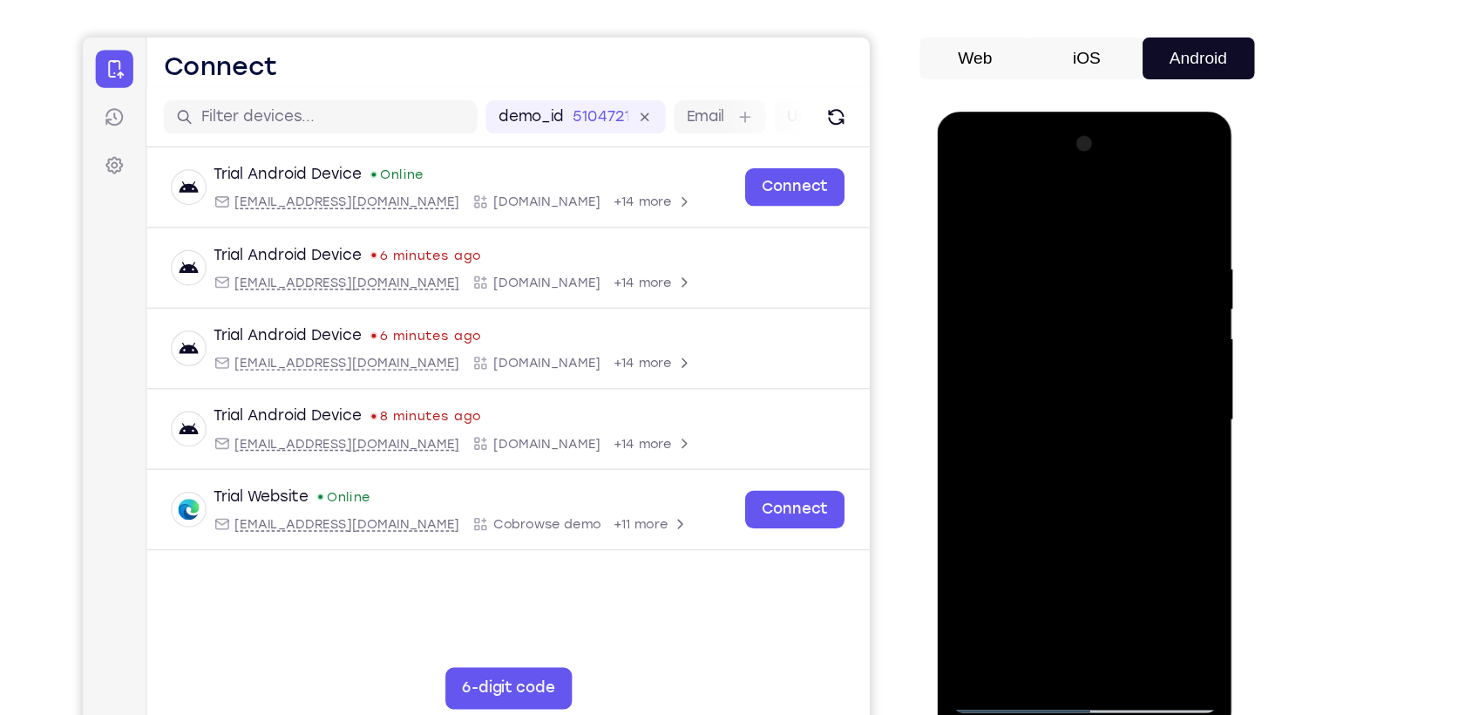
click at [1152, 454] on div at bounding box center [1060, 369] width 220 height 488
click at [1154, 445] on div at bounding box center [1060, 369] width 220 height 488
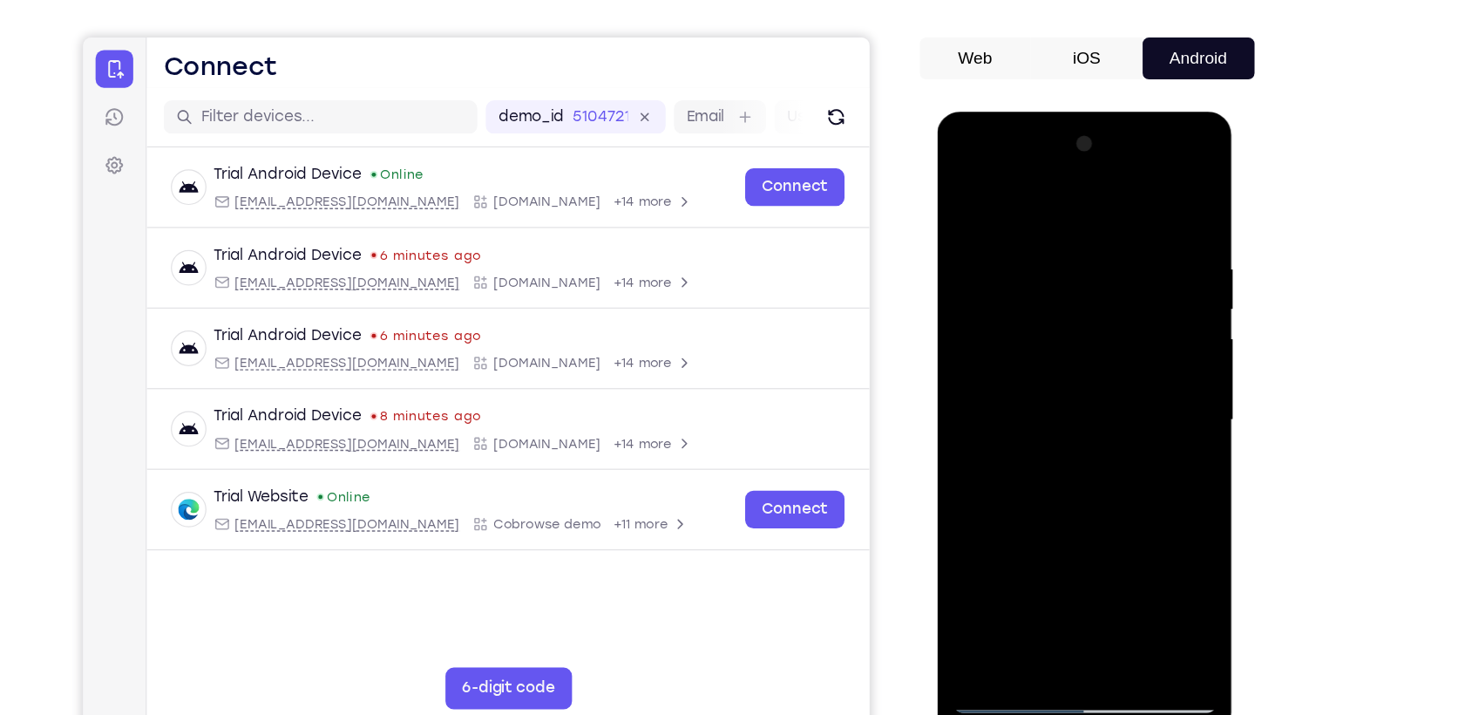
click at [1154, 445] on div at bounding box center [1060, 369] width 220 height 488
click at [1034, 239] on div at bounding box center [1060, 369] width 220 height 488
click at [1142, 329] on div at bounding box center [1060, 369] width 220 height 488
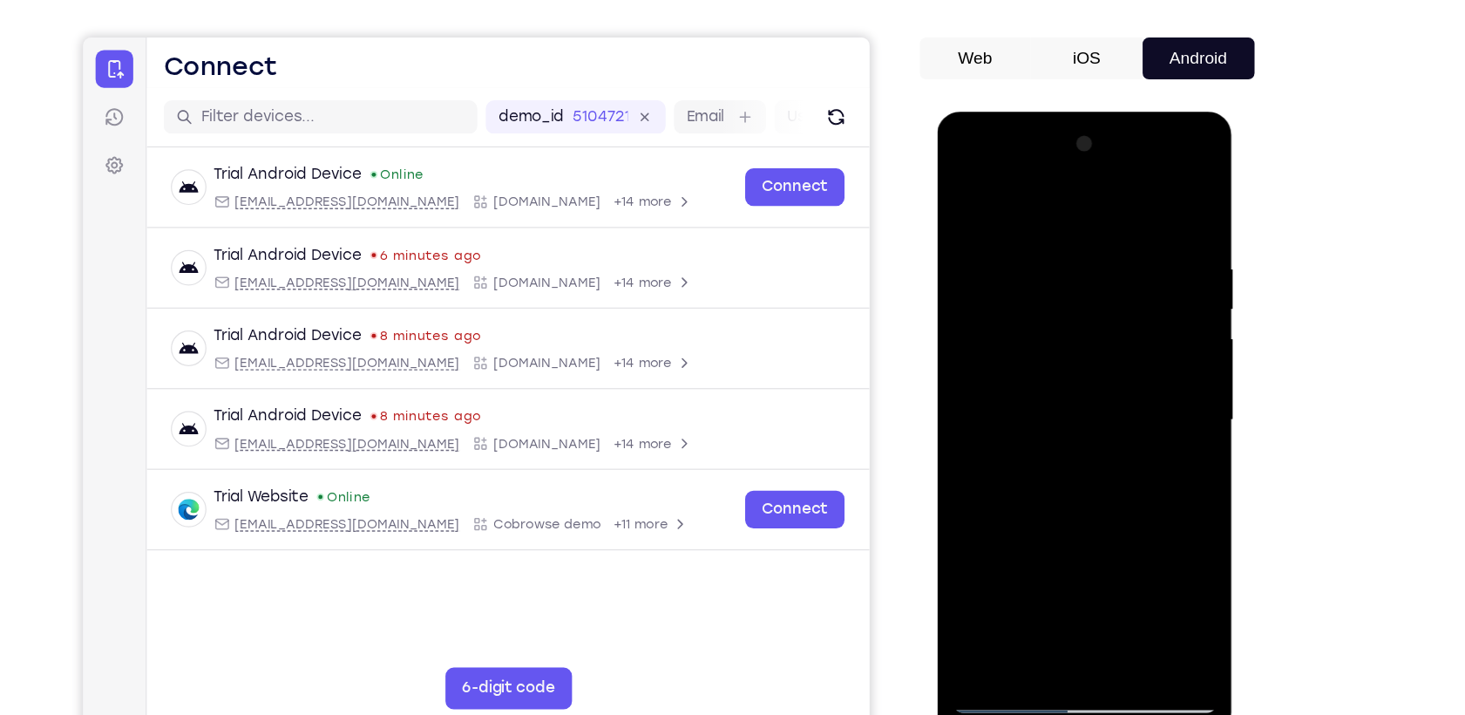
click at [1147, 203] on div at bounding box center [1060, 369] width 220 height 488
drag, startPoint x: 1066, startPoint y: 200, endPoint x: 1056, endPoint y: 485, distance: 284.4
click at [1056, 485] on div at bounding box center [1060, 369] width 220 height 488
click at [1145, 577] on div at bounding box center [1060, 369] width 220 height 488
click at [1060, 405] on div at bounding box center [1060, 369] width 220 height 488
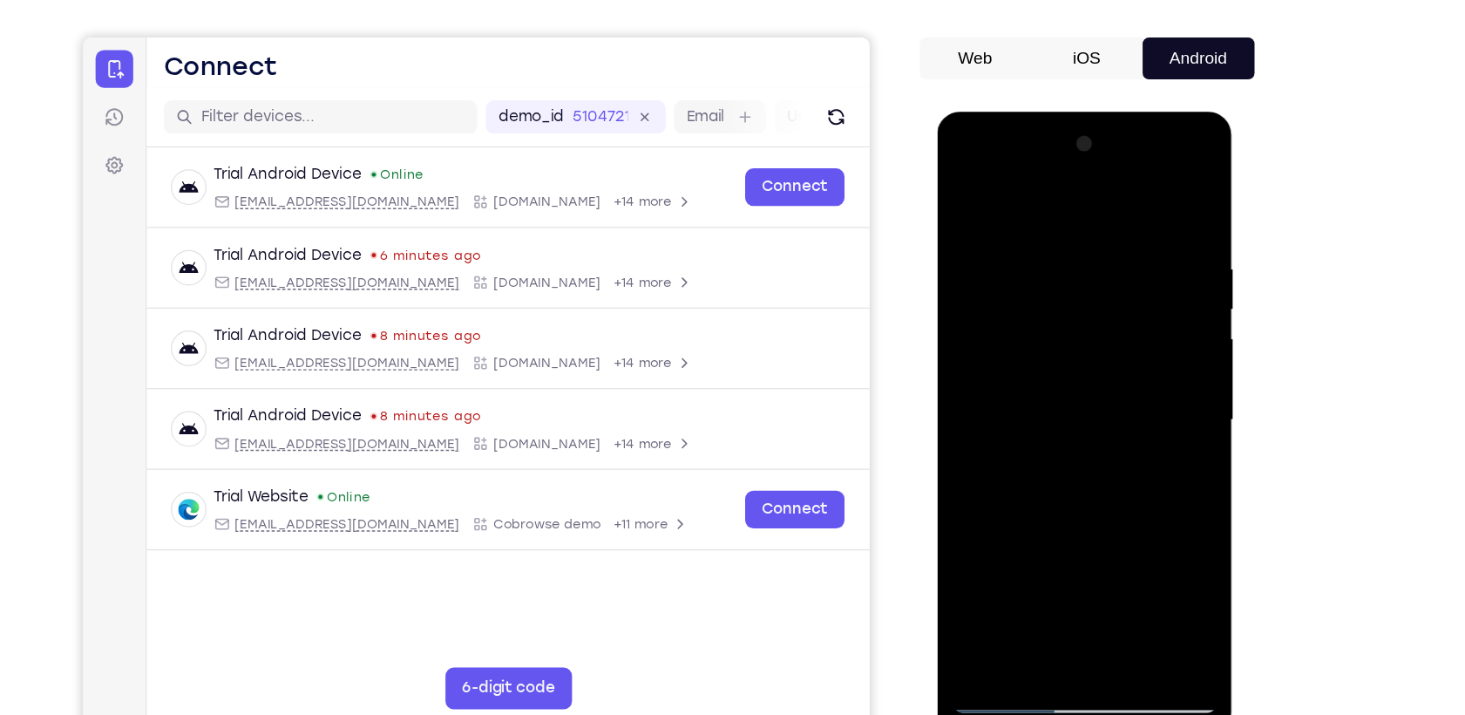
click at [1067, 391] on div at bounding box center [1060, 369] width 220 height 488
click at [1033, 224] on div at bounding box center [1060, 369] width 220 height 488
click at [1012, 274] on div at bounding box center [1060, 369] width 220 height 488
click at [985, 310] on div at bounding box center [1060, 369] width 220 height 488
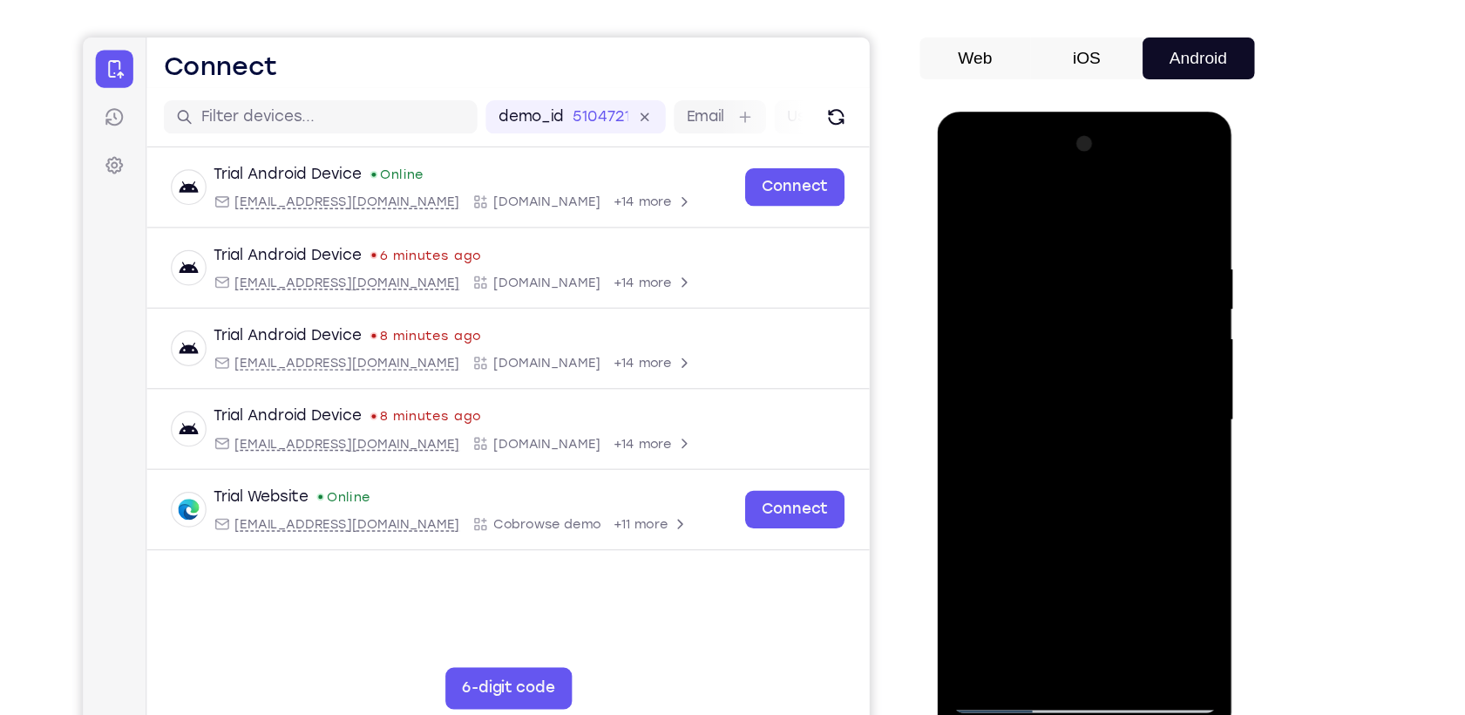
click at [1079, 336] on div at bounding box center [1060, 369] width 220 height 488
click at [975, 250] on div at bounding box center [1060, 369] width 220 height 488
click at [1064, 431] on div at bounding box center [1060, 369] width 220 height 488
click at [968, 196] on div at bounding box center [1060, 369] width 220 height 488
click at [1117, 433] on div at bounding box center [1060, 369] width 220 height 488
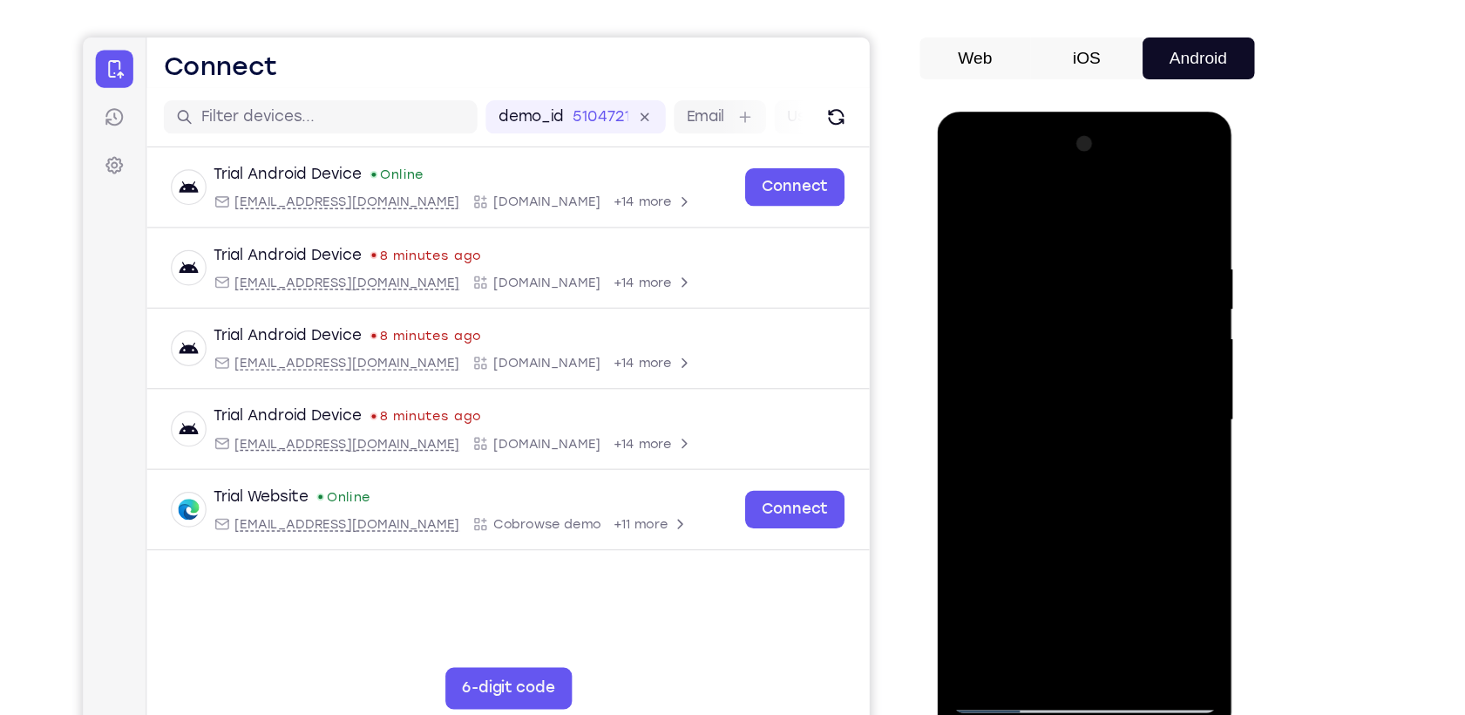
click at [1145, 373] on div at bounding box center [1060, 369] width 220 height 488
click at [1155, 368] on div at bounding box center [1060, 369] width 220 height 488
click at [970, 192] on div at bounding box center [1060, 369] width 220 height 488
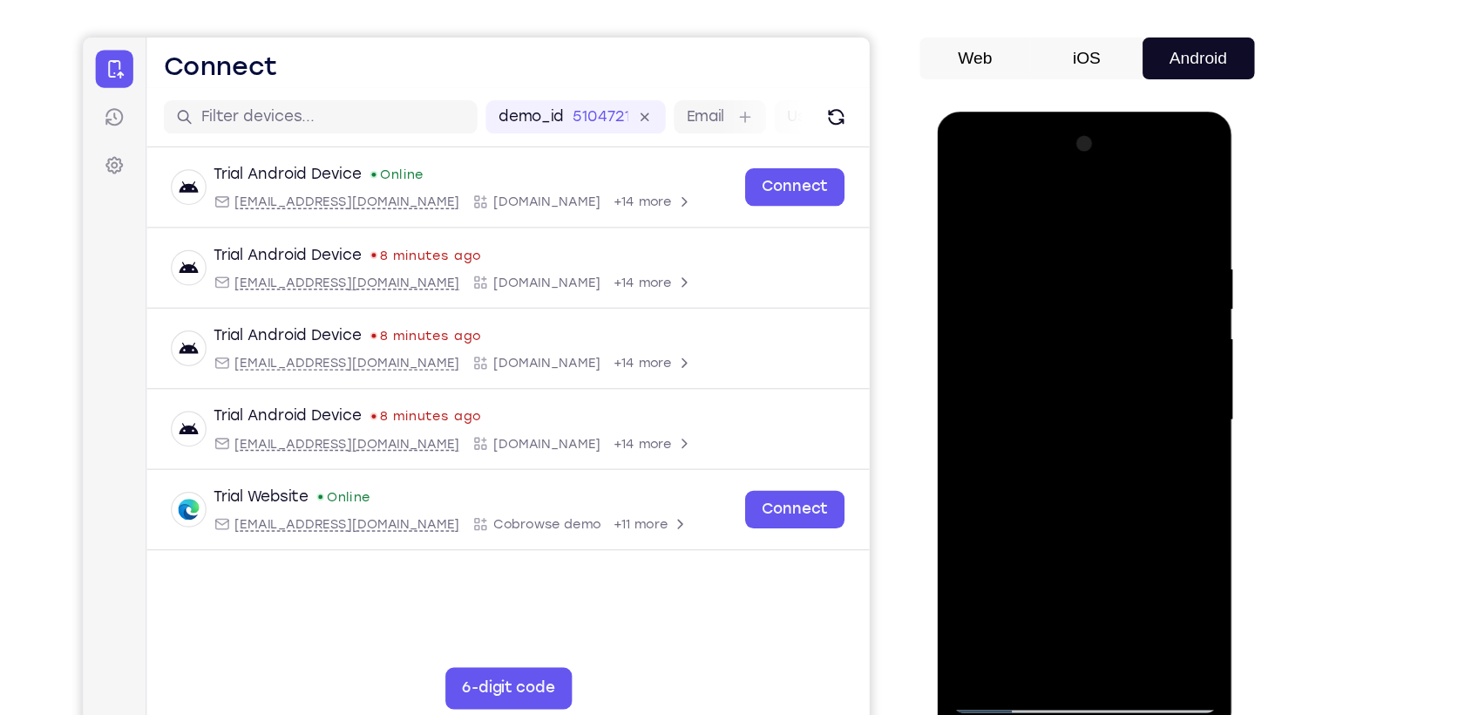
click at [970, 192] on div at bounding box center [1060, 369] width 220 height 488
click at [971, 192] on div at bounding box center [1060, 369] width 220 height 488
click at [973, 565] on div at bounding box center [1060, 369] width 220 height 488
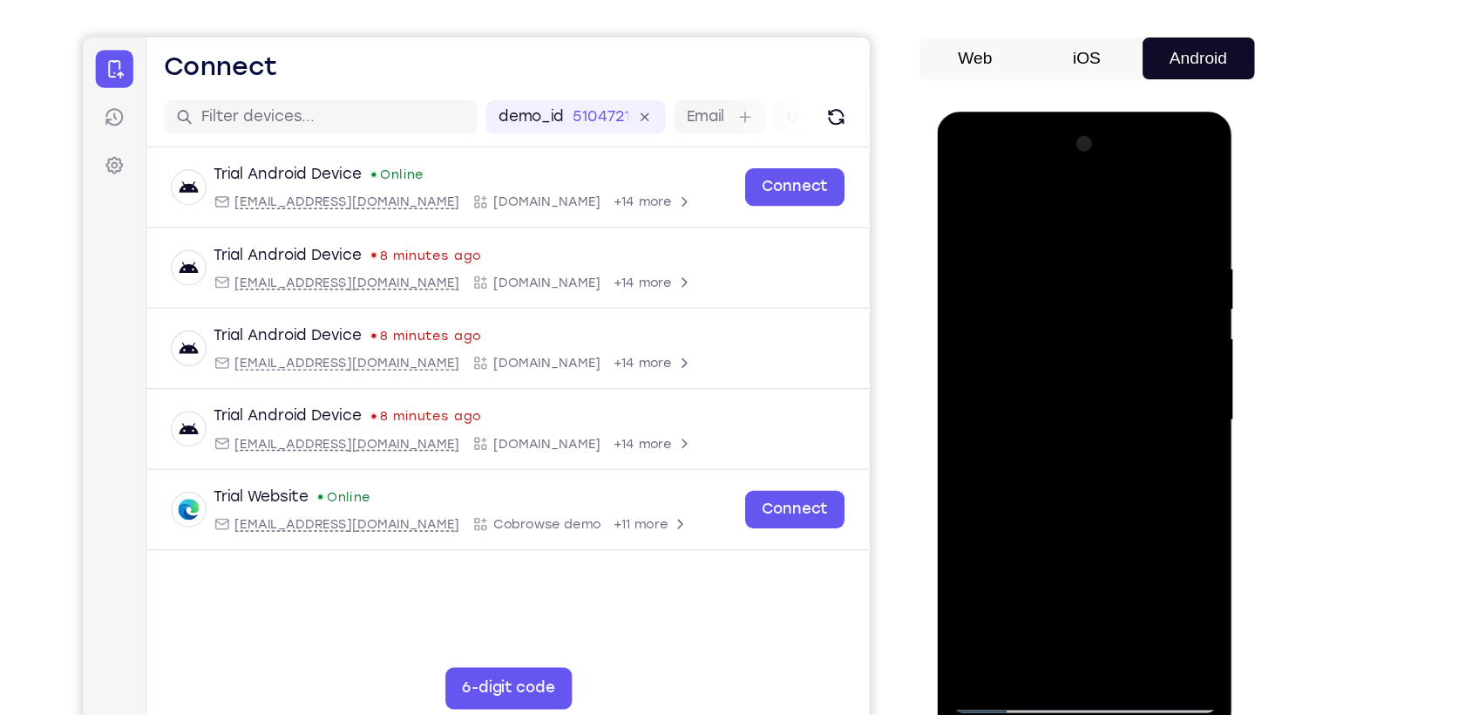
click at [973, 565] on div at bounding box center [1060, 369] width 220 height 488
drag, startPoint x: 1070, startPoint y: 198, endPoint x: 1071, endPoint y: 437, distance: 238.9
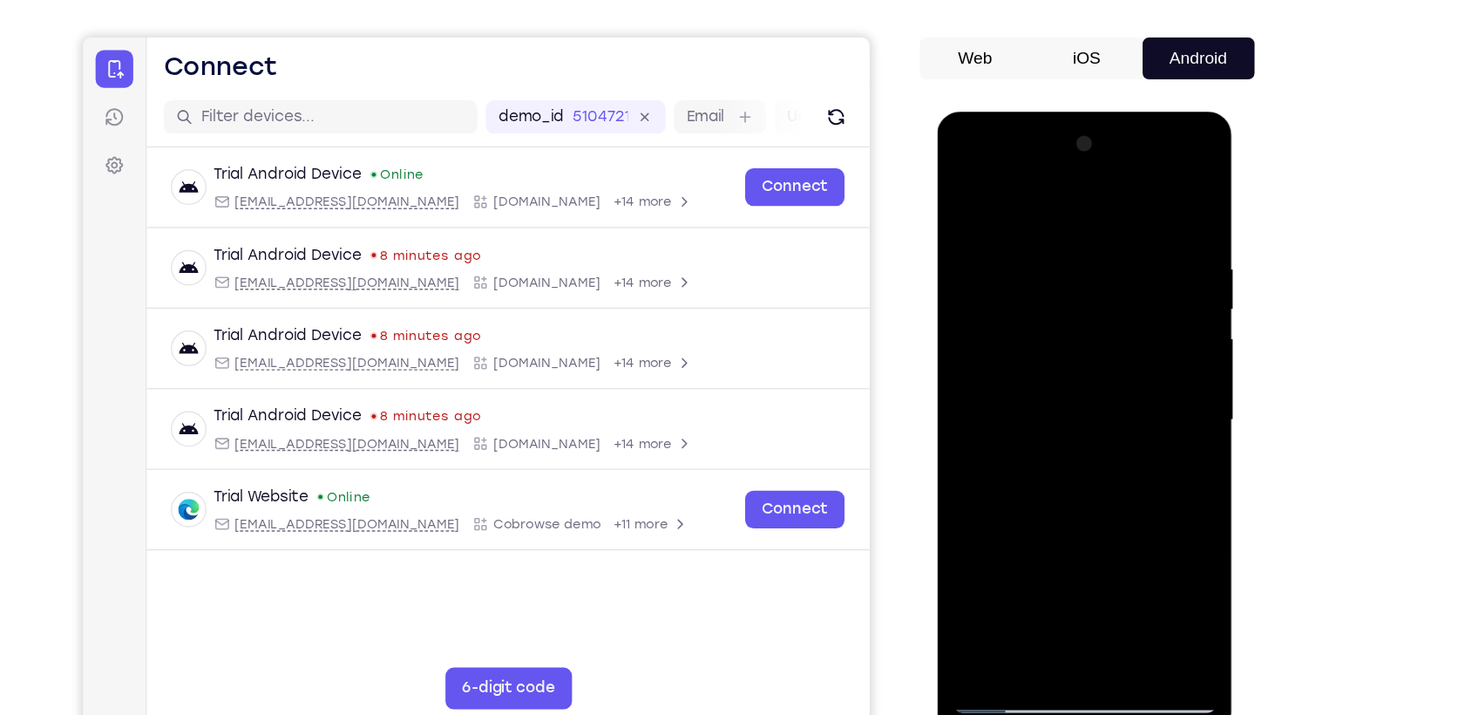
click at [1071, 437] on div at bounding box center [1060, 369] width 220 height 488
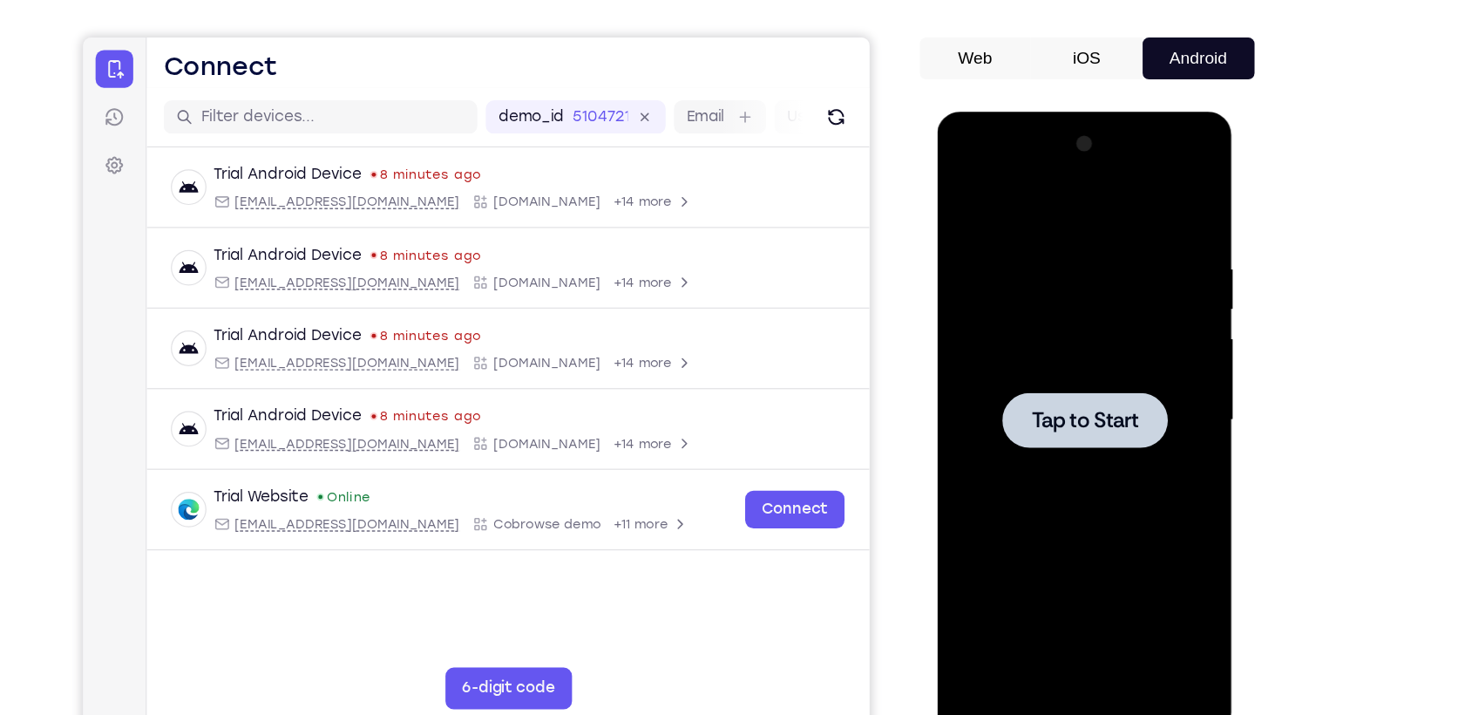
click at [1083, 326] on div at bounding box center [1060, 369] width 220 height 488
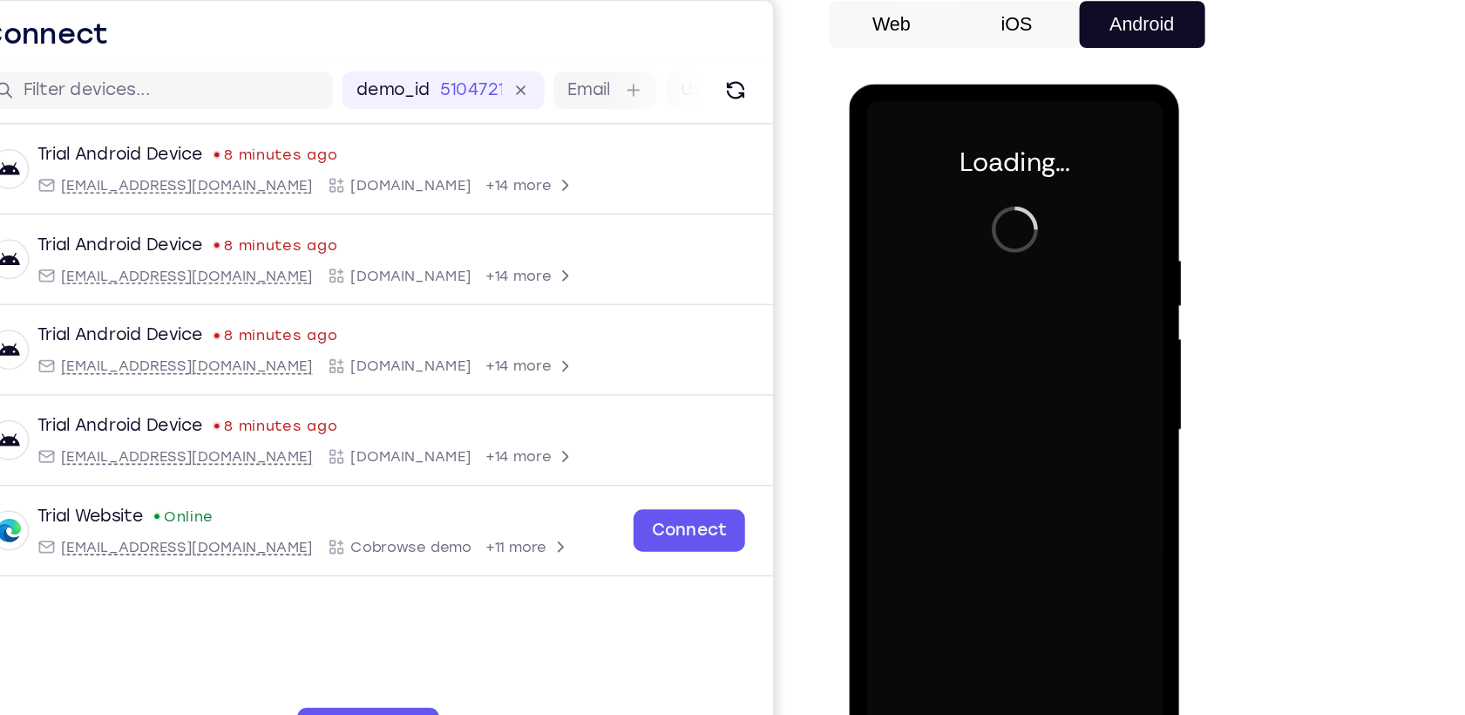
scroll to position [97, 0]
